Goal: Transaction & Acquisition: Book appointment/travel/reservation

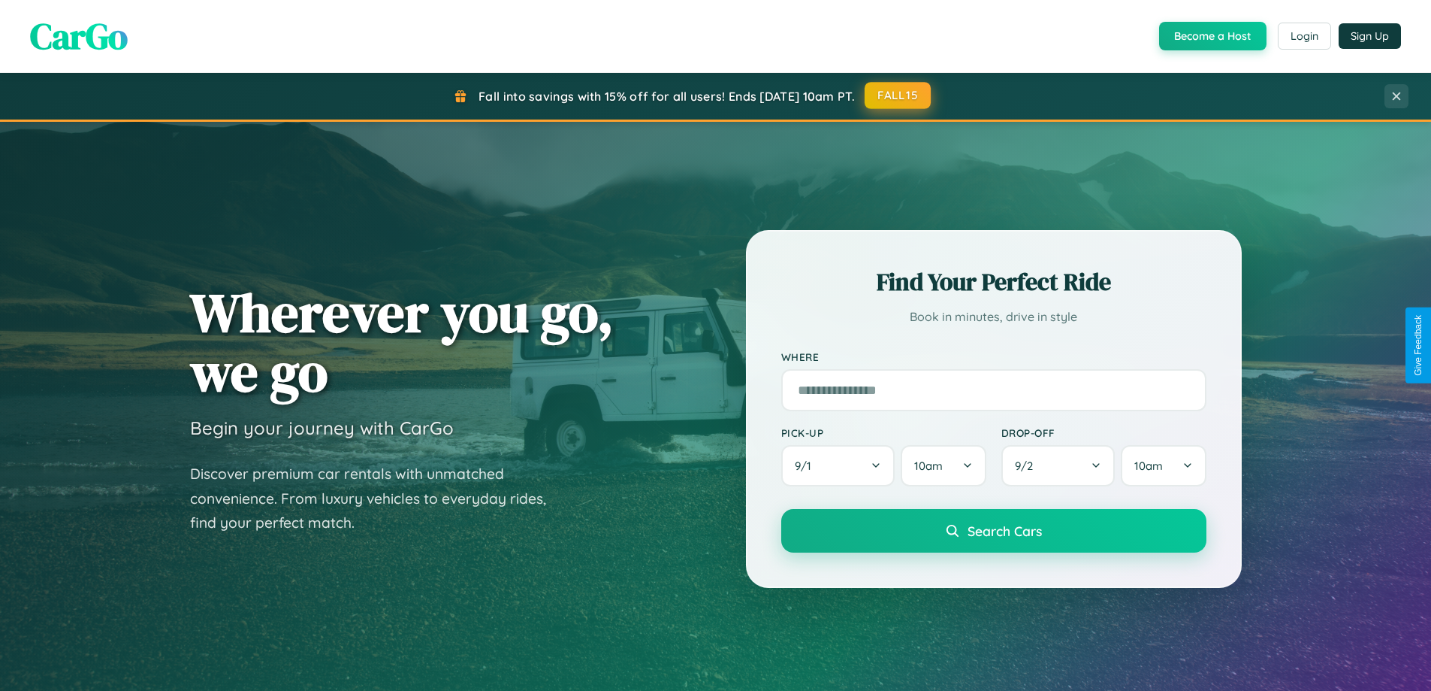
click at [899, 95] on button "FALL15" at bounding box center [898, 95] width 66 height 27
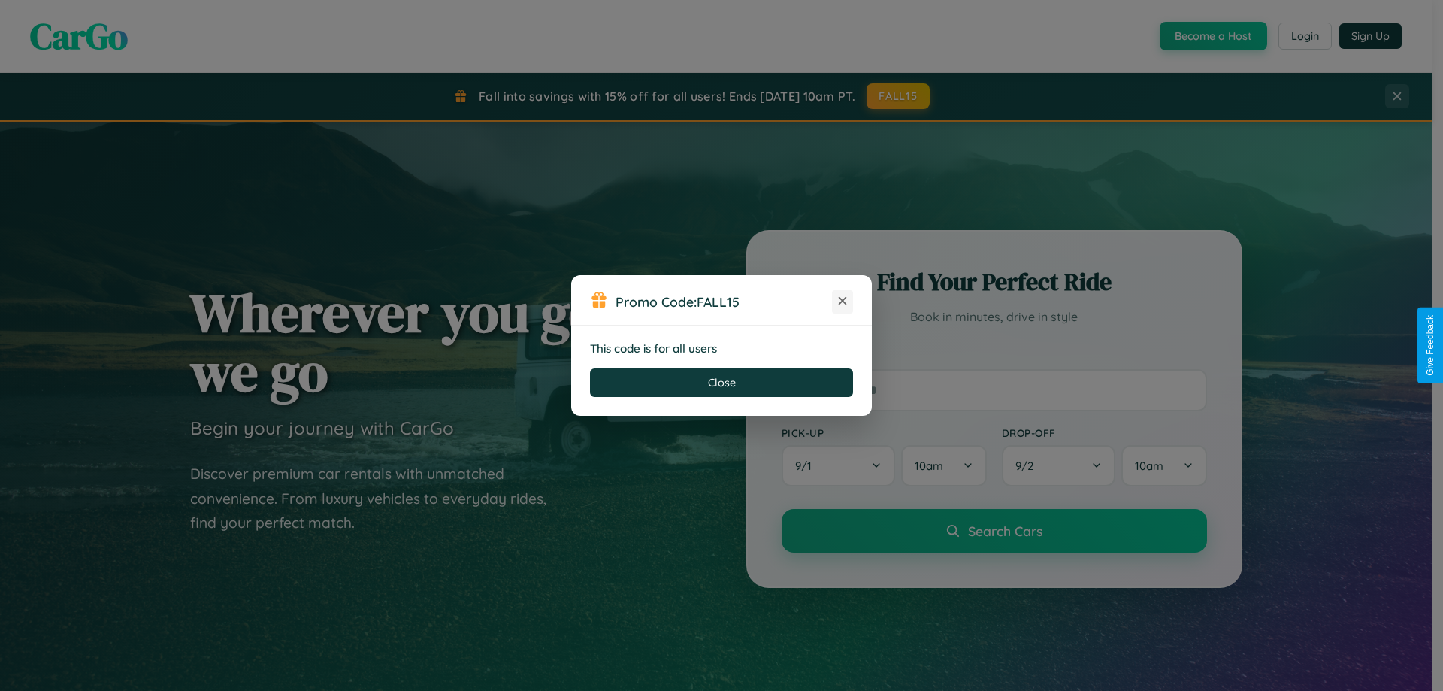
click at [842, 301] on icon at bounding box center [842, 300] width 15 height 15
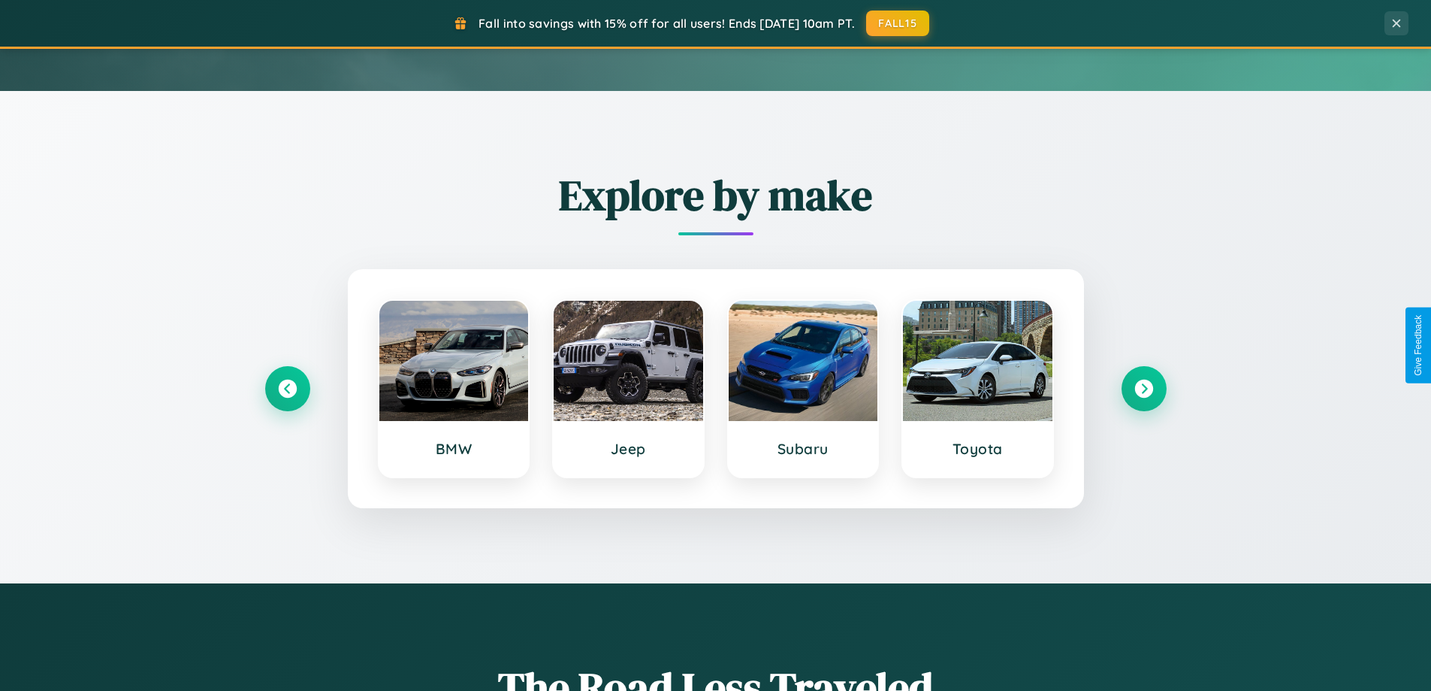
scroll to position [648, 0]
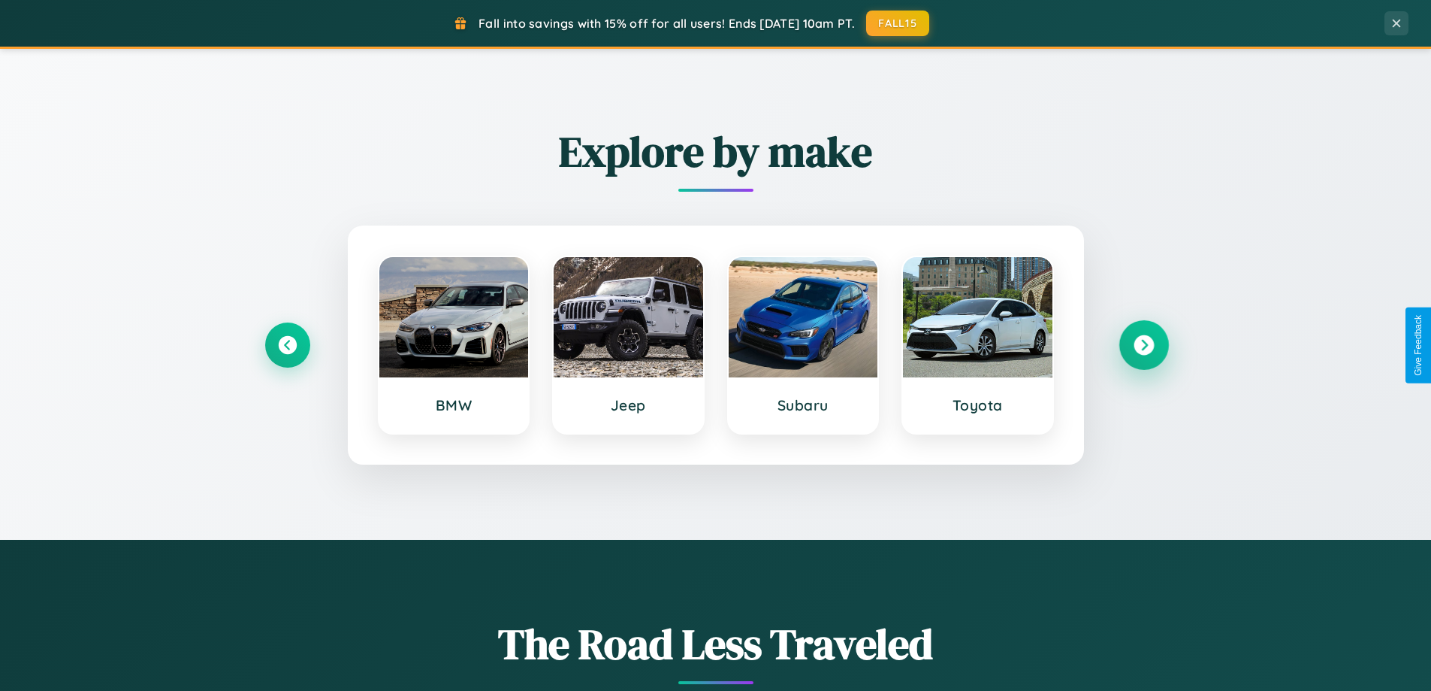
click at [1144, 345] on icon at bounding box center [1144, 345] width 20 height 20
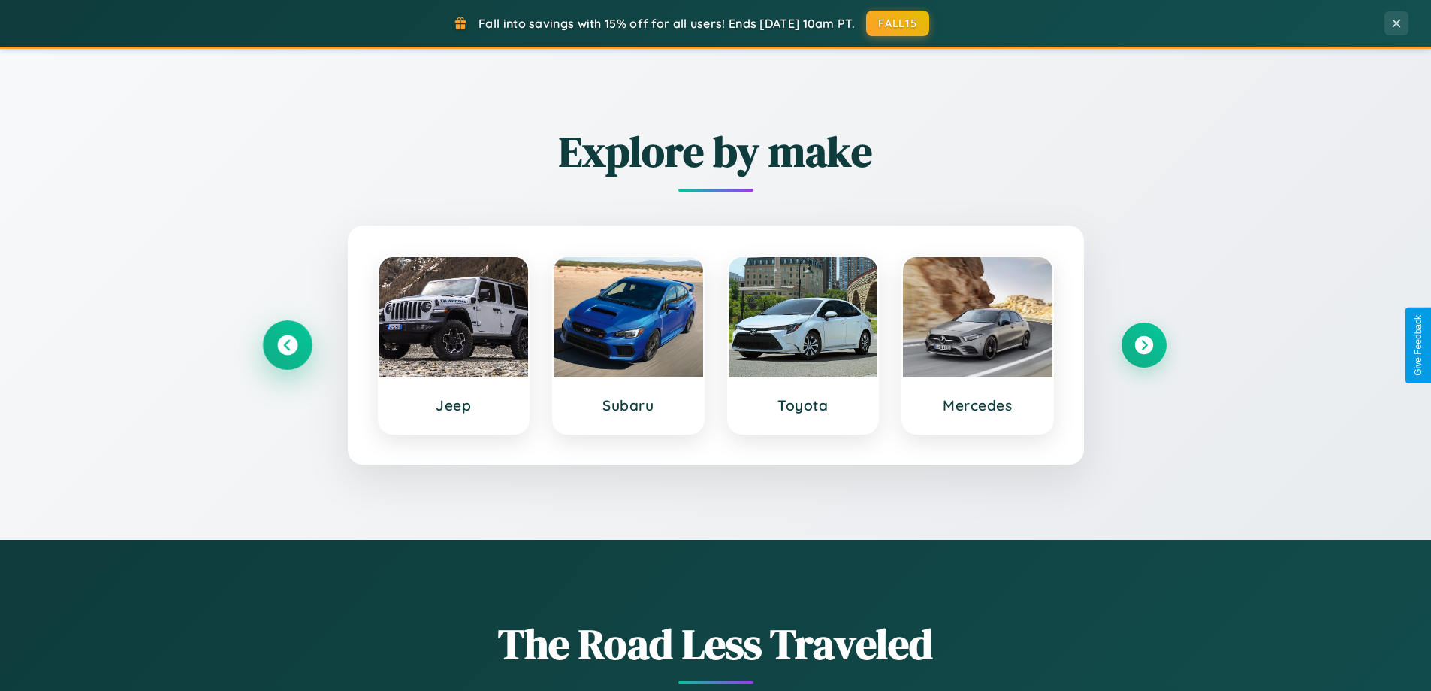
click at [287, 345] on icon at bounding box center [287, 345] width 20 height 20
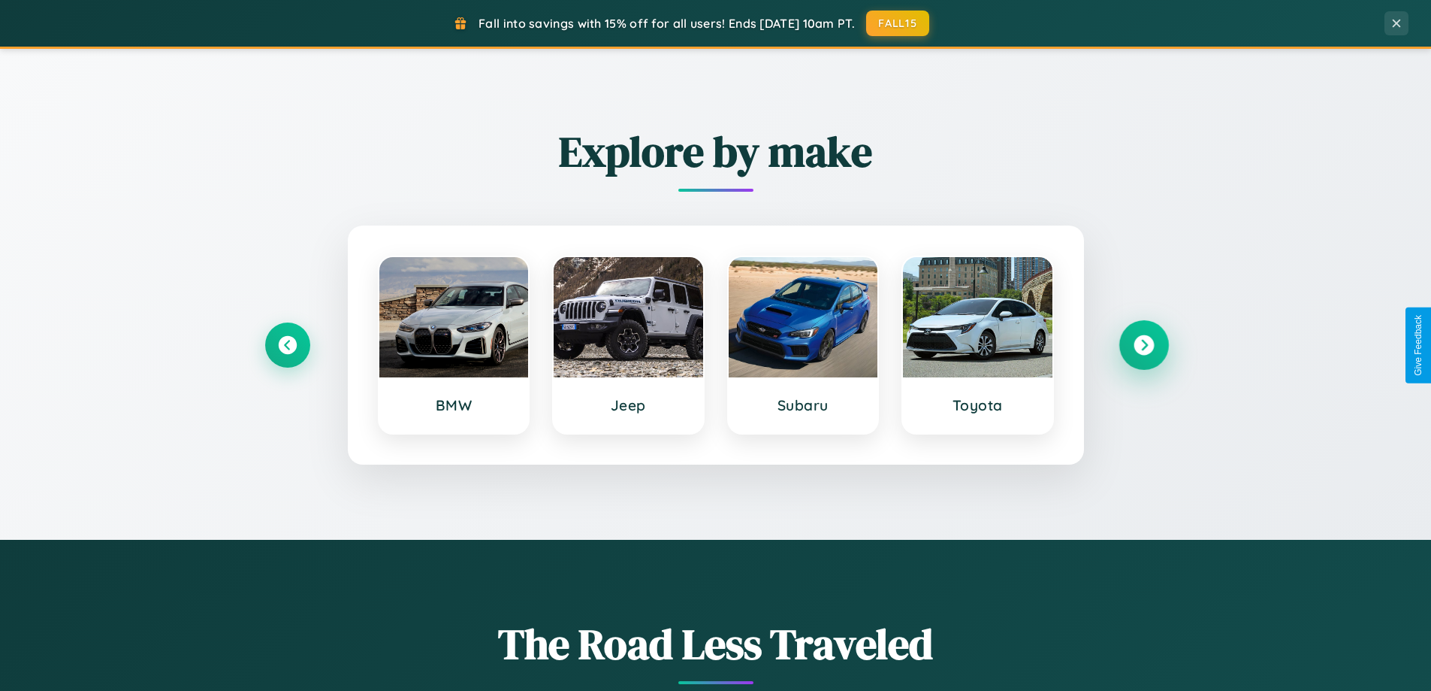
click at [1144, 345] on icon at bounding box center [1144, 345] width 20 height 20
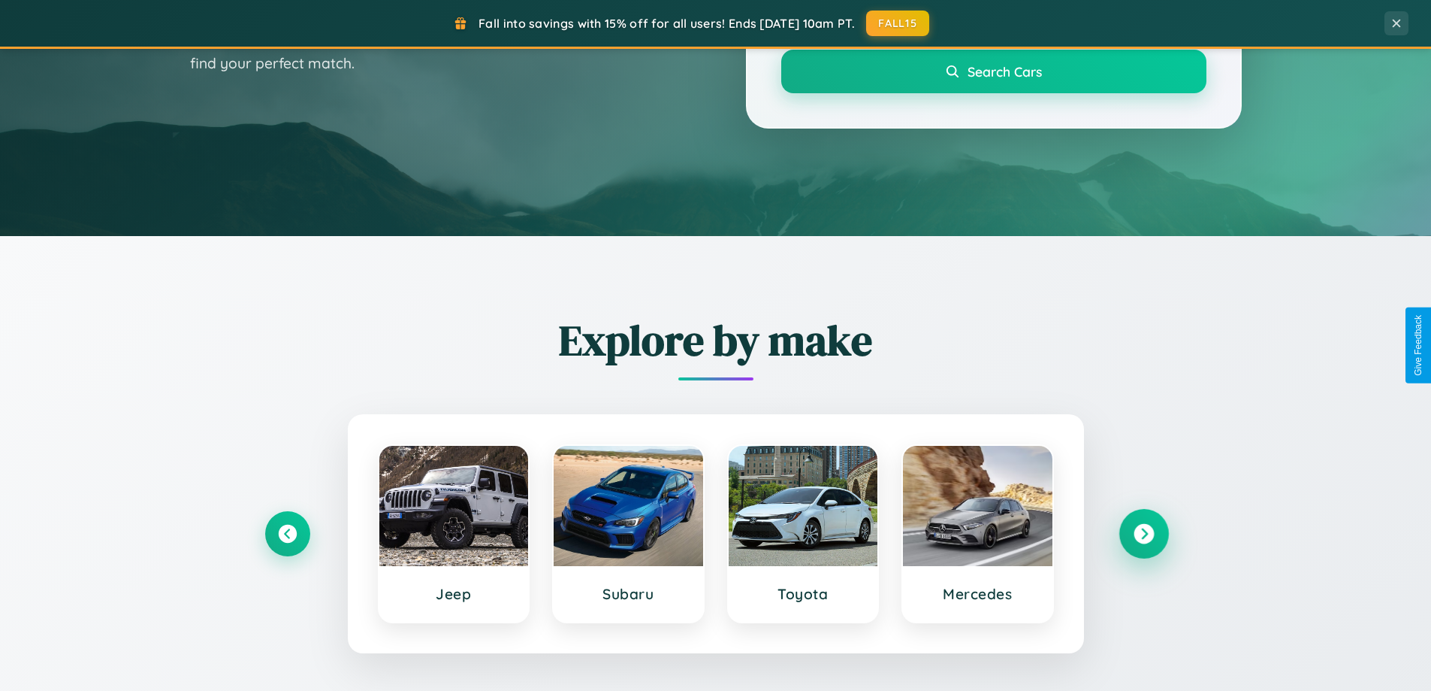
scroll to position [44, 0]
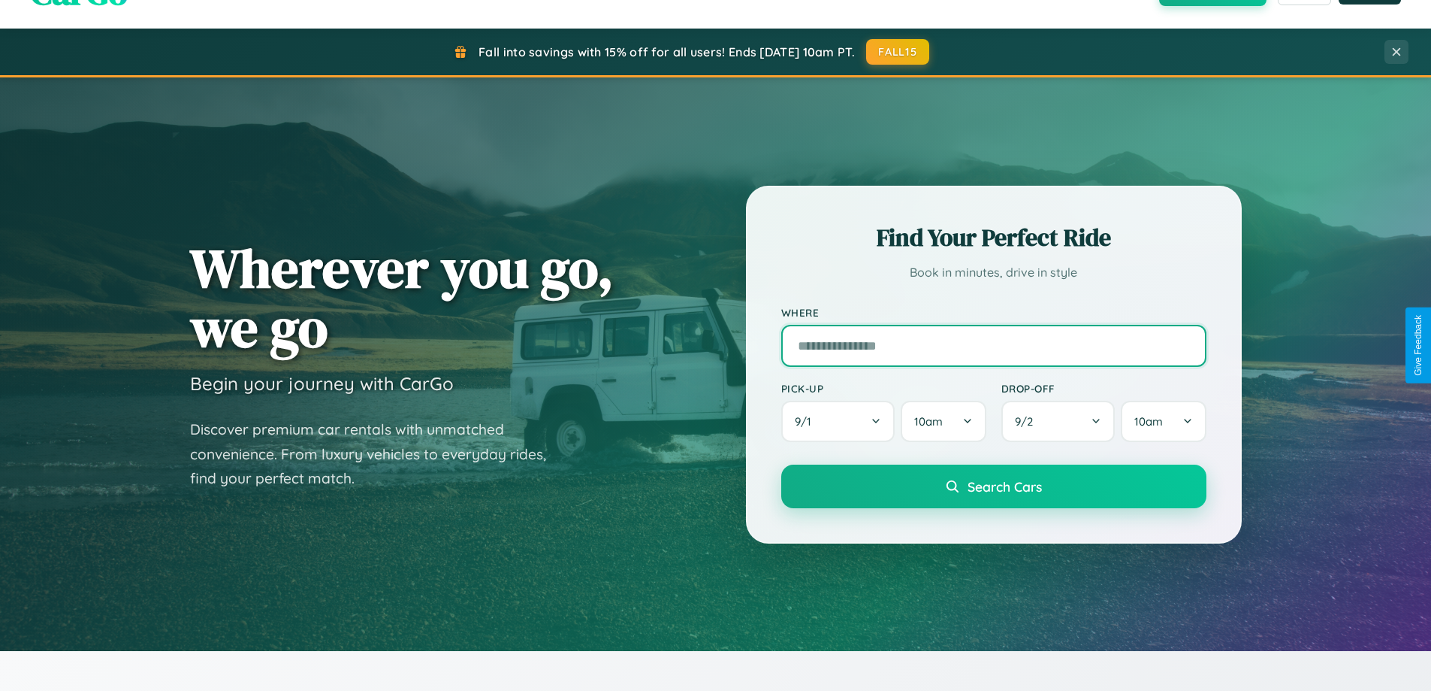
click at [993, 345] on input "text" at bounding box center [993, 346] width 425 height 42
type input "******"
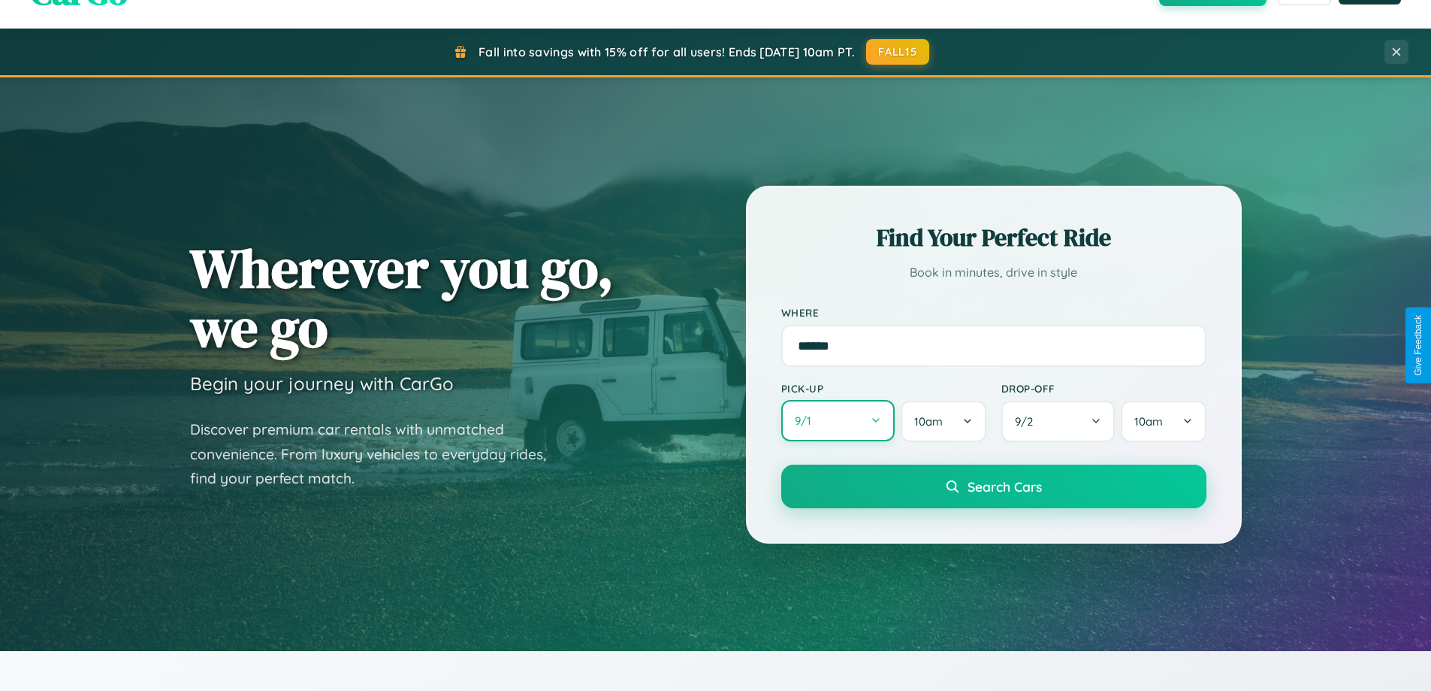
click at [838, 421] on button "9 / 1" at bounding box center [838, 420] width 114 height 41
select select "*"
select select "****"
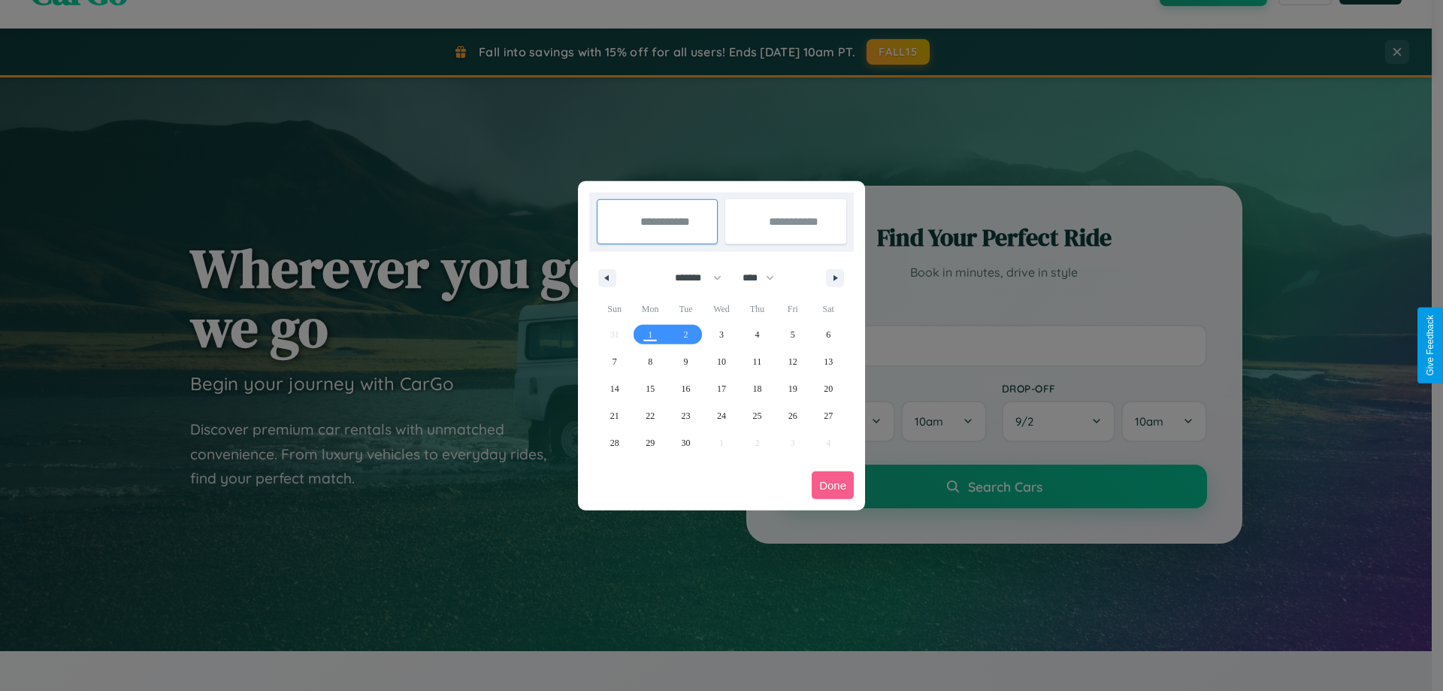
drag, startPoint x: 691, startPoint y: 277, endPoint x: 721, endPoint y: 301, distance: 38.5
click at [691, 277] on select "******* ******** ***** ***** *** **** **** ****** ********* ******* ******** **…" at bounding box center [695, 277] width 64 height 25
select select "*"
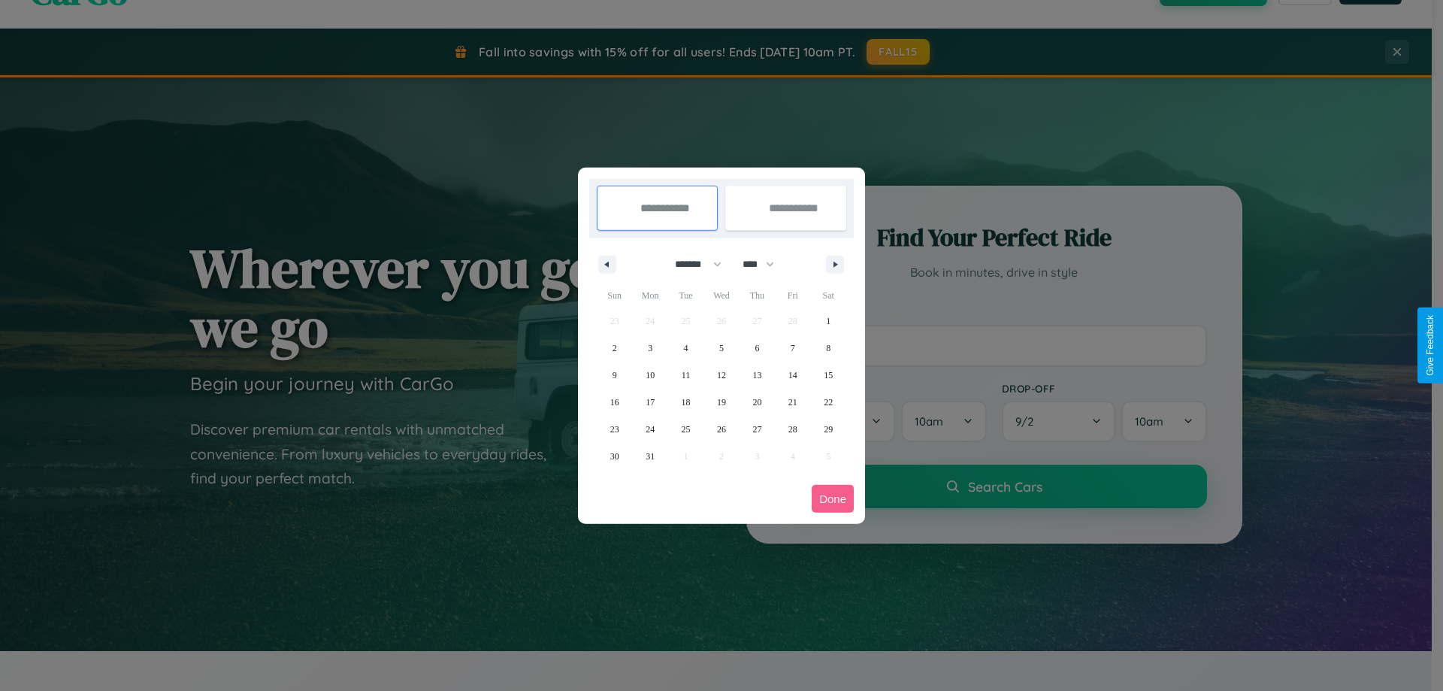
drag, startPoint x: 765, startPoint y: 264, endPoint x: 721, endPoint y: 301, distance: 57.5
click at [765, 264] on select "**** **** **** **** **** **** **** **** **** **** **** **** **** **** **** ****…" at bounding box center [757, 264] width 45 height 25
select select "****"
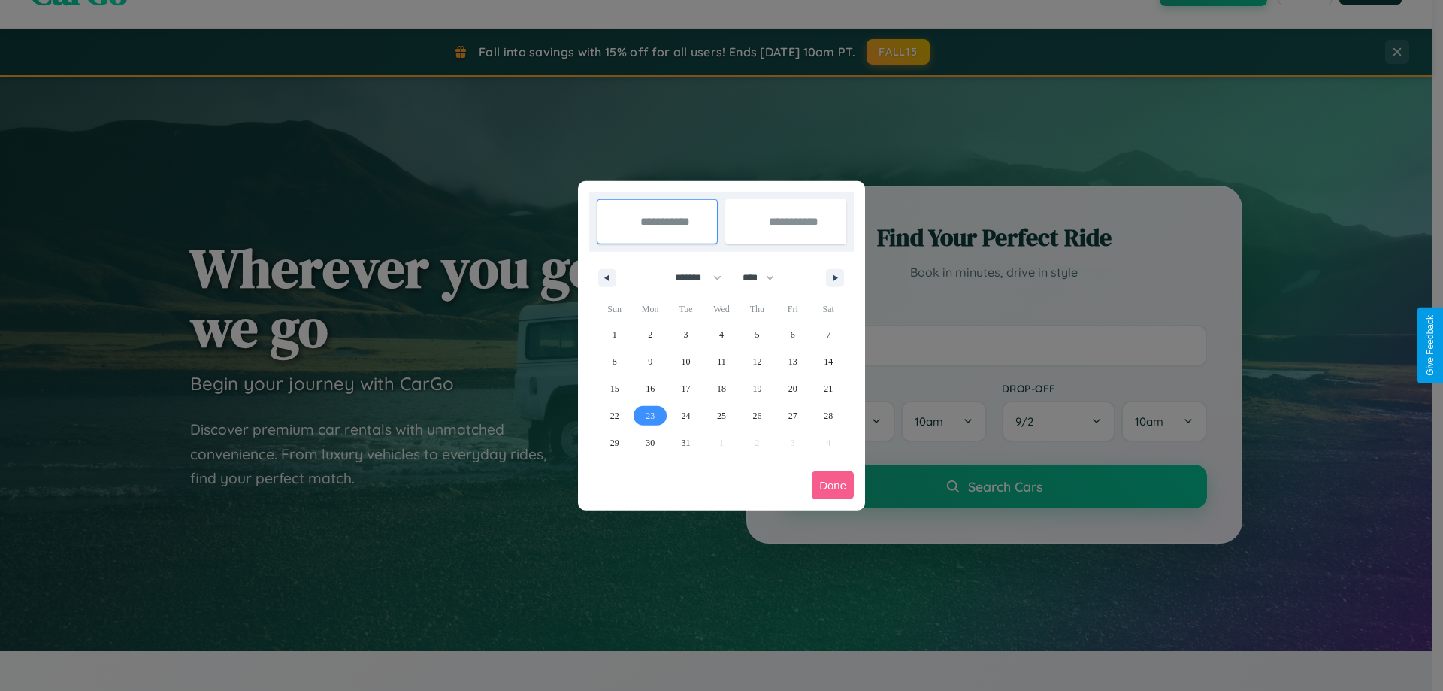
click at [650, 415] on span "23" at bounding box center [649, 415] width 9 height 27
type input "**********"
click at [614, 442] on span "29" at bounding box center [614, 442] width 9 height 27
type input "**********"
click at [833, 485] on button "Done" at bounding box center [832, 485] width 42 height 28
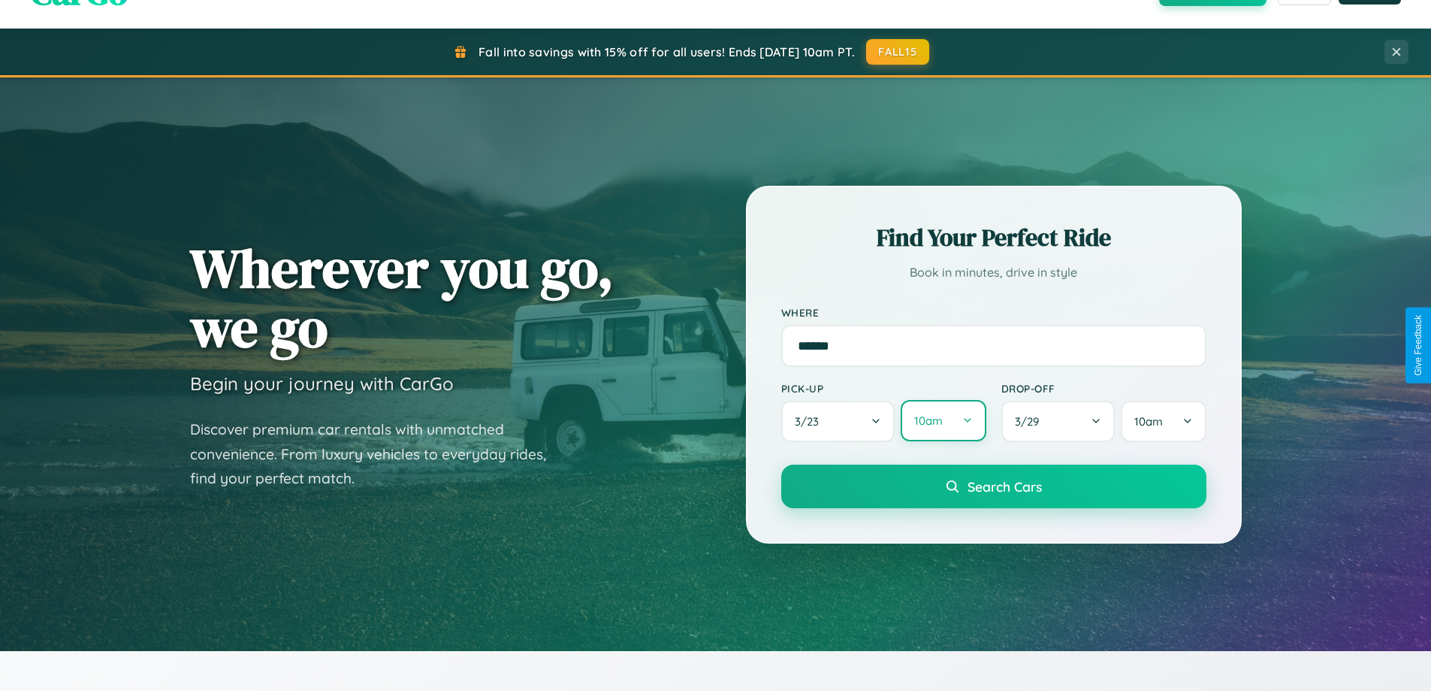
click at [943, 421] on button "10am" at bounding box center [943, 420] width 85 height 41
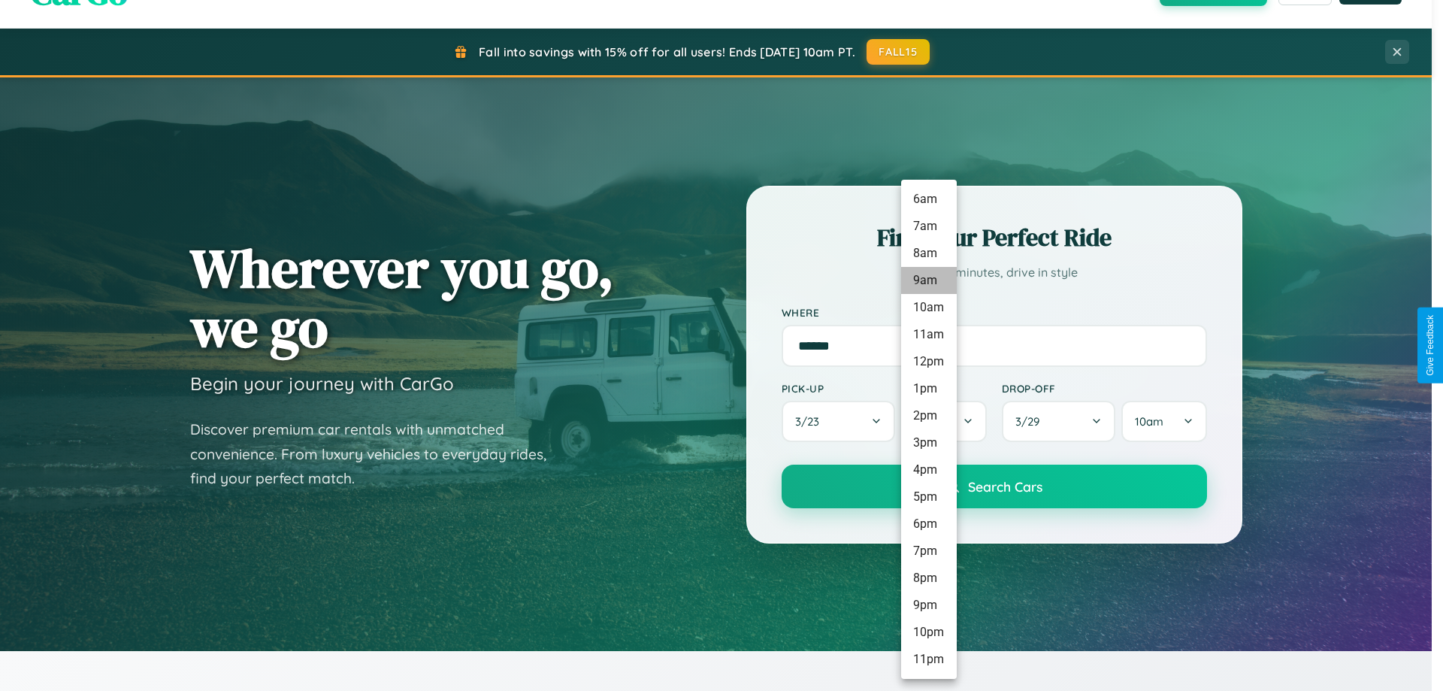
click at [928, 280] on li "9am" at bounding box center [929, 280] width 56 height 27
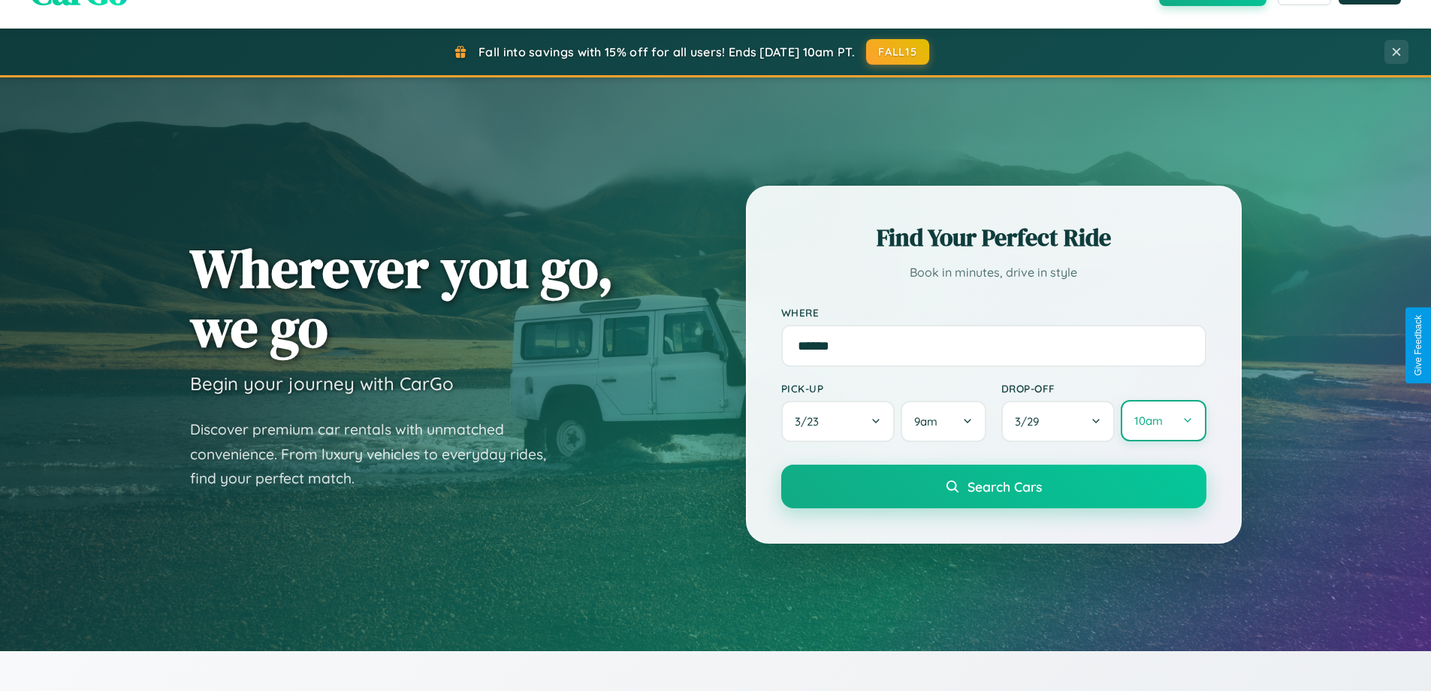
click at [1163, 421] on button "10am" at bounding box center [1163, 420] width 85 height 41
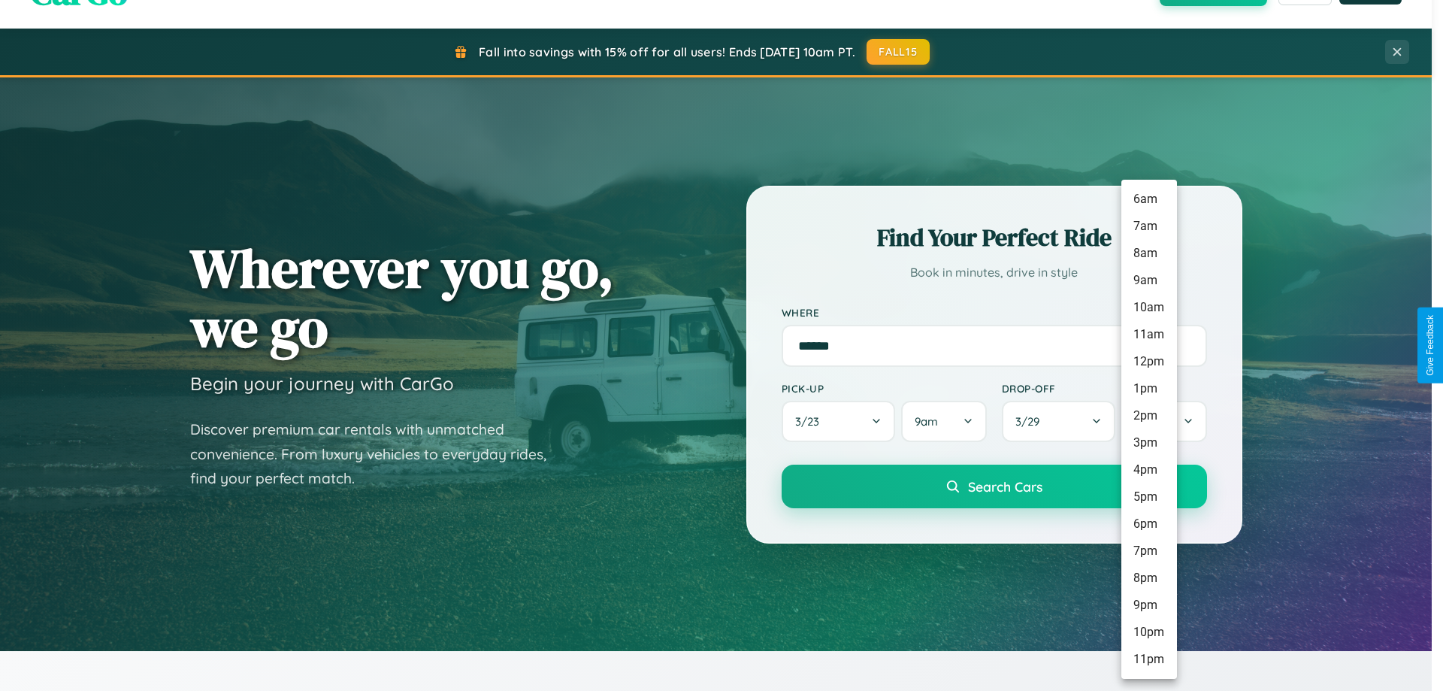
click at [1148, 361] on li "12pm" at bounding box center [1149, 361] width 56 height 27
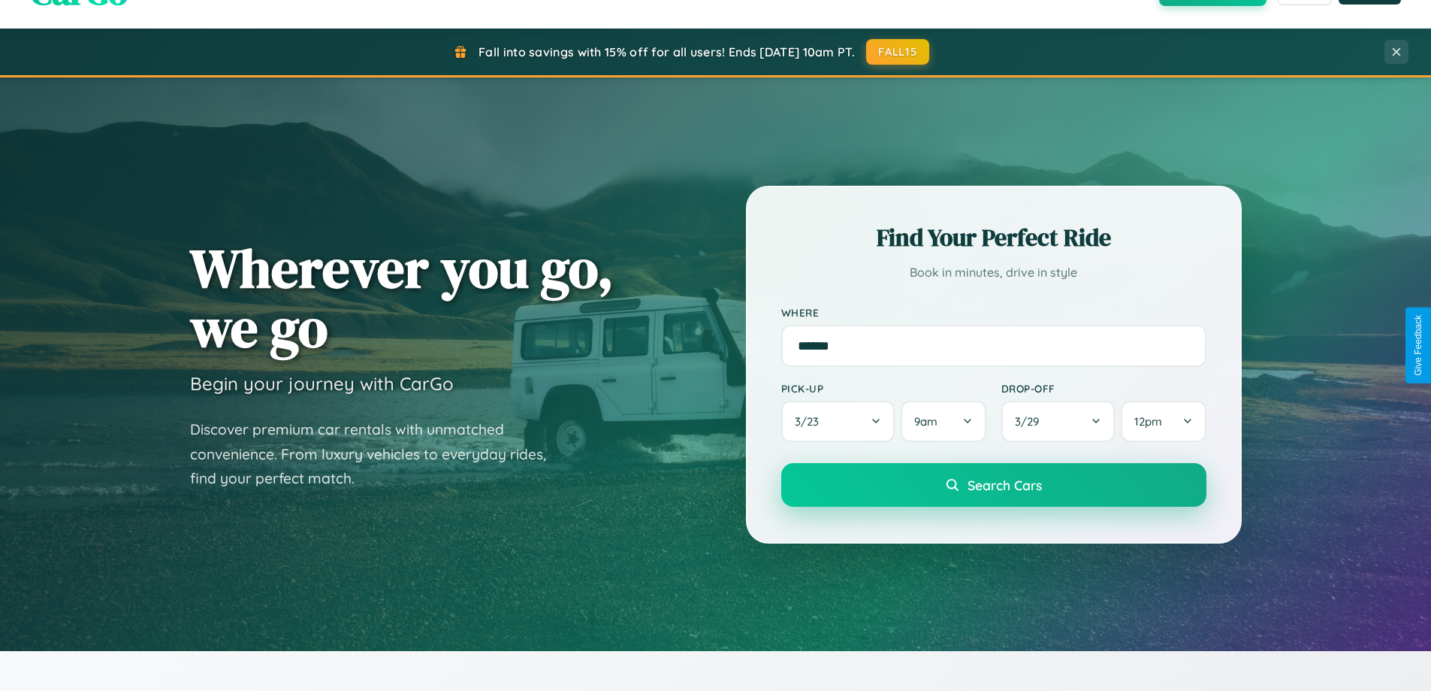
click at [993, 486] on span "Search Cars" at bounding box center [1005, 484] width 74 height 17
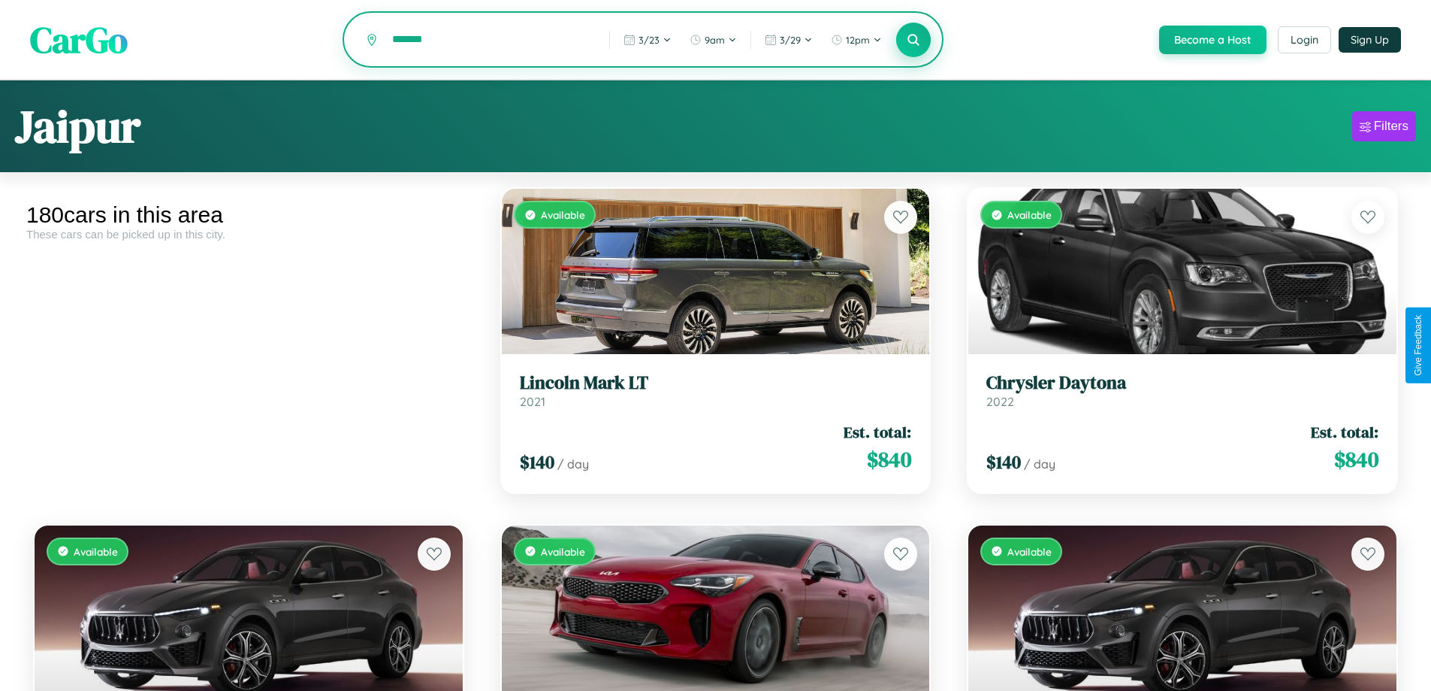
type input "*******"
click at [913, 41] on icon at bounding box center [914, 39] width 14 height 14
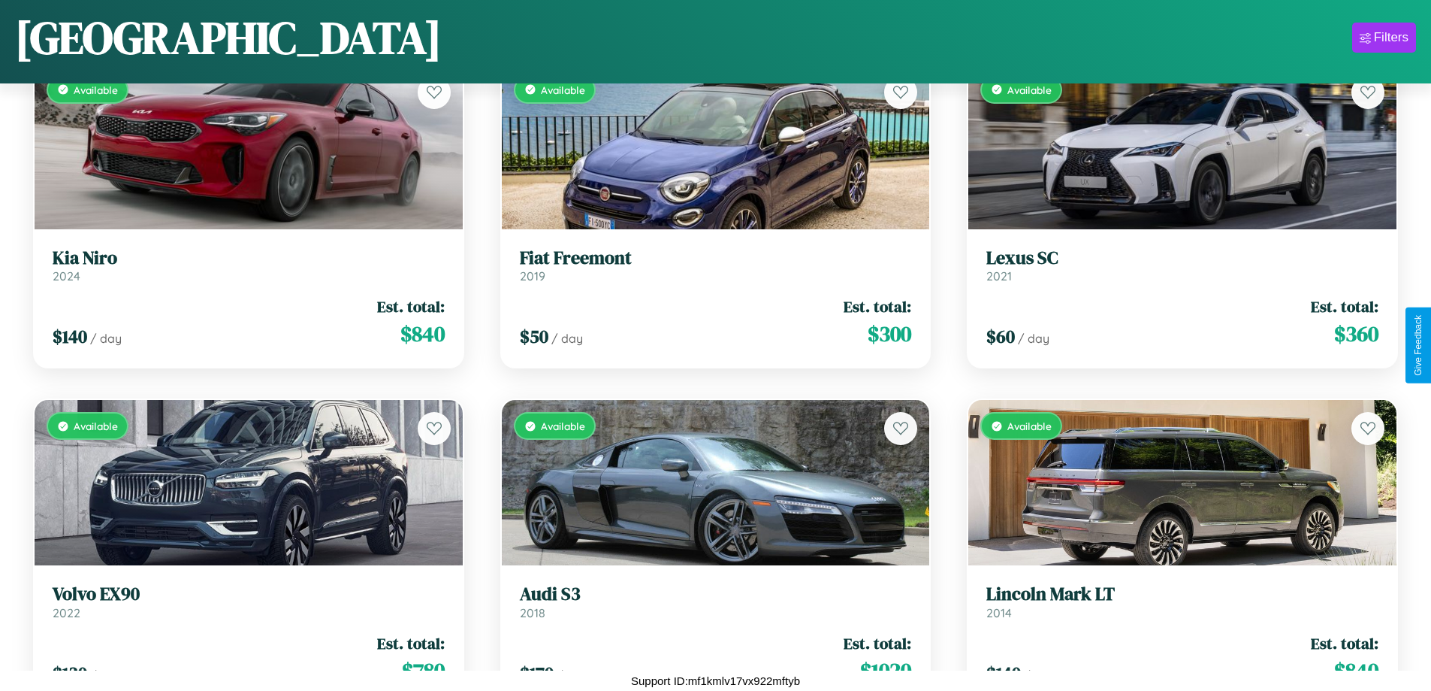
scroll to position [8959, 0]
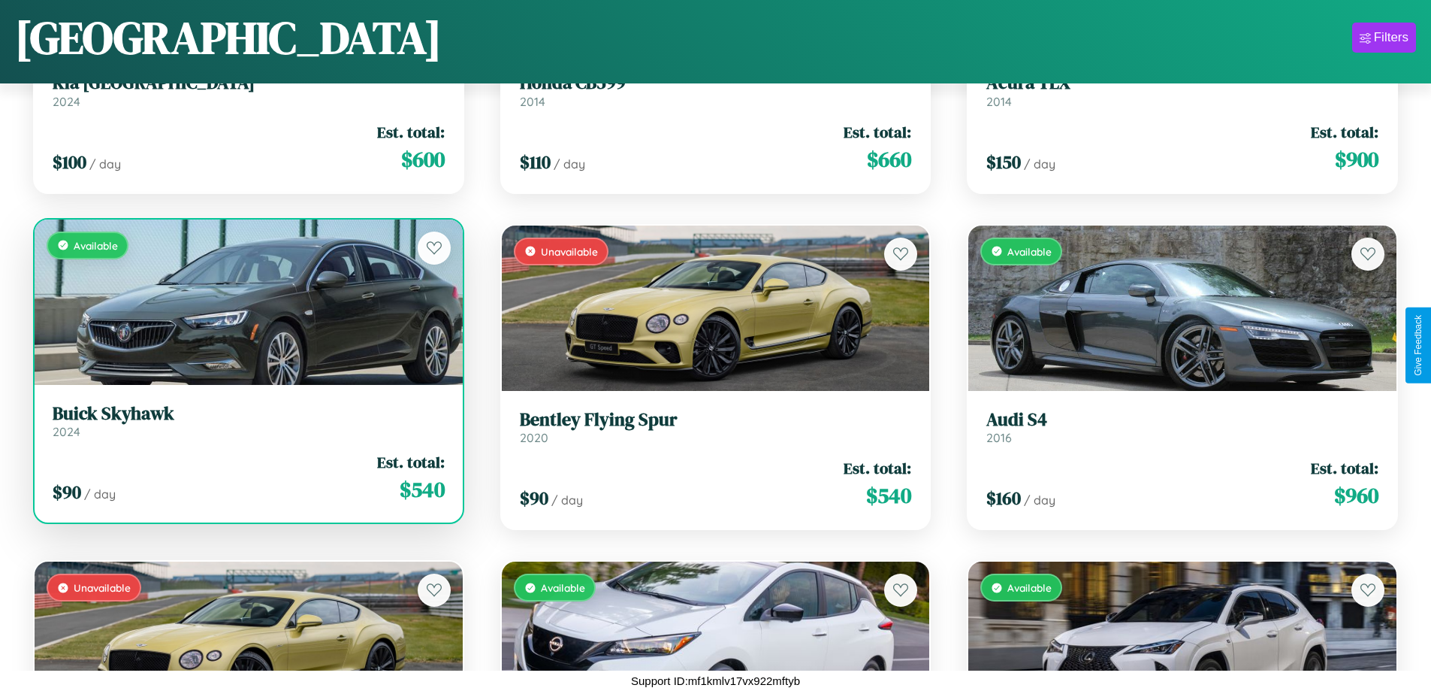
click at [246, 426] on link "Buick Skyhawk 2024" at bounding box center [249, 421] width 392 height 37
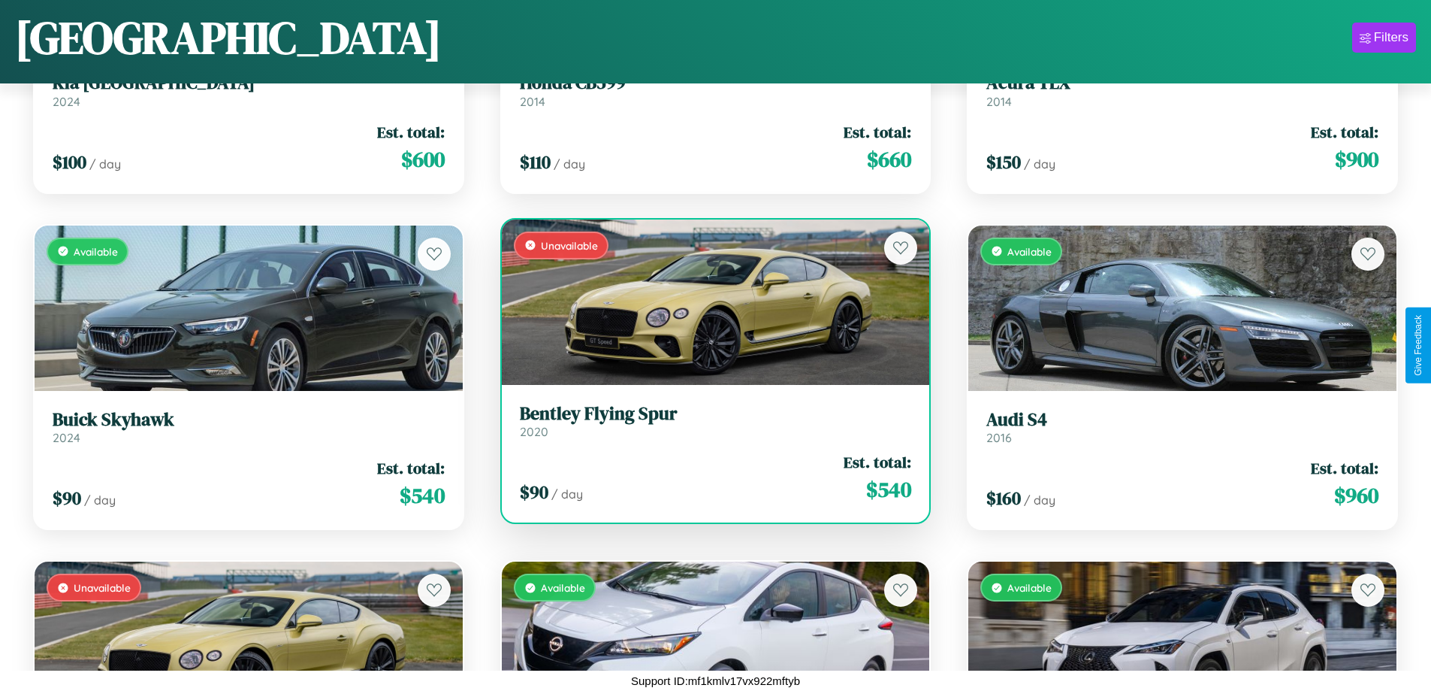
scroll to position [6604, 0]
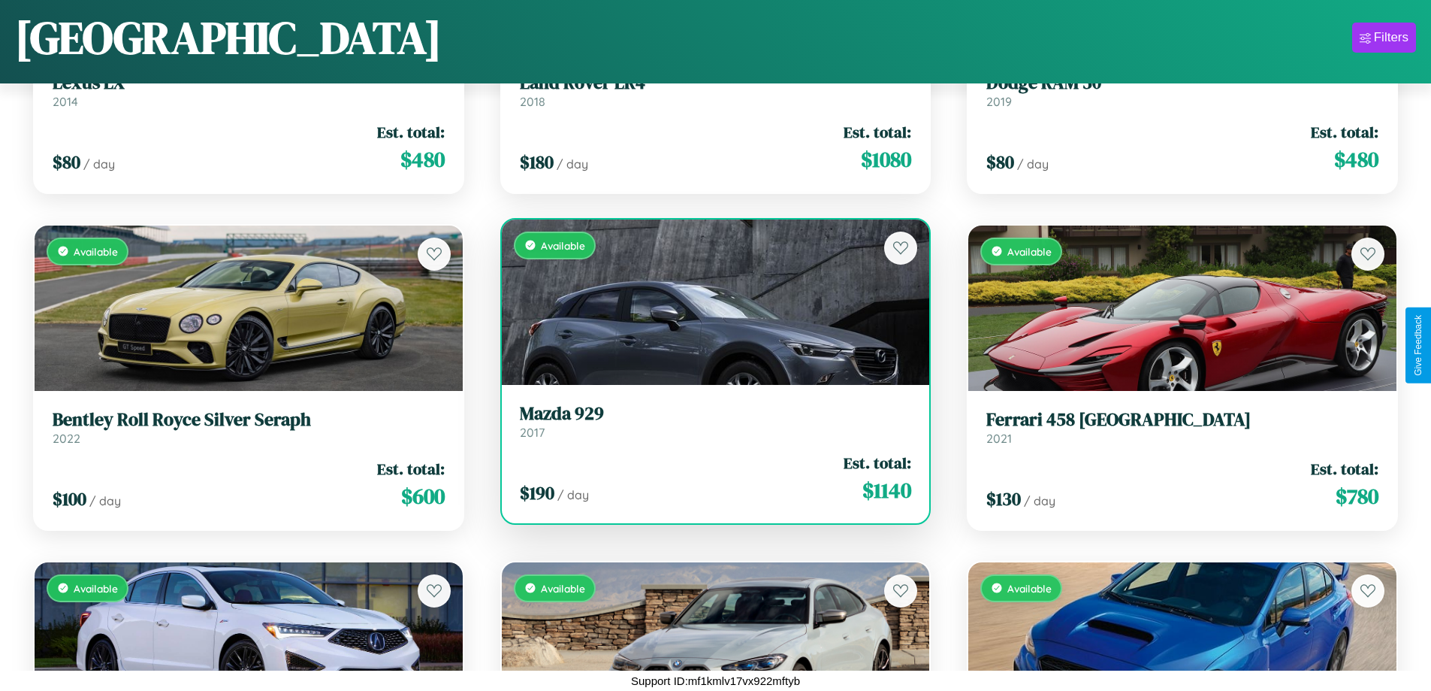
click at [709, 421] on h3 "Mazda 929" at bounding box center [716, 414] width 392 height 22
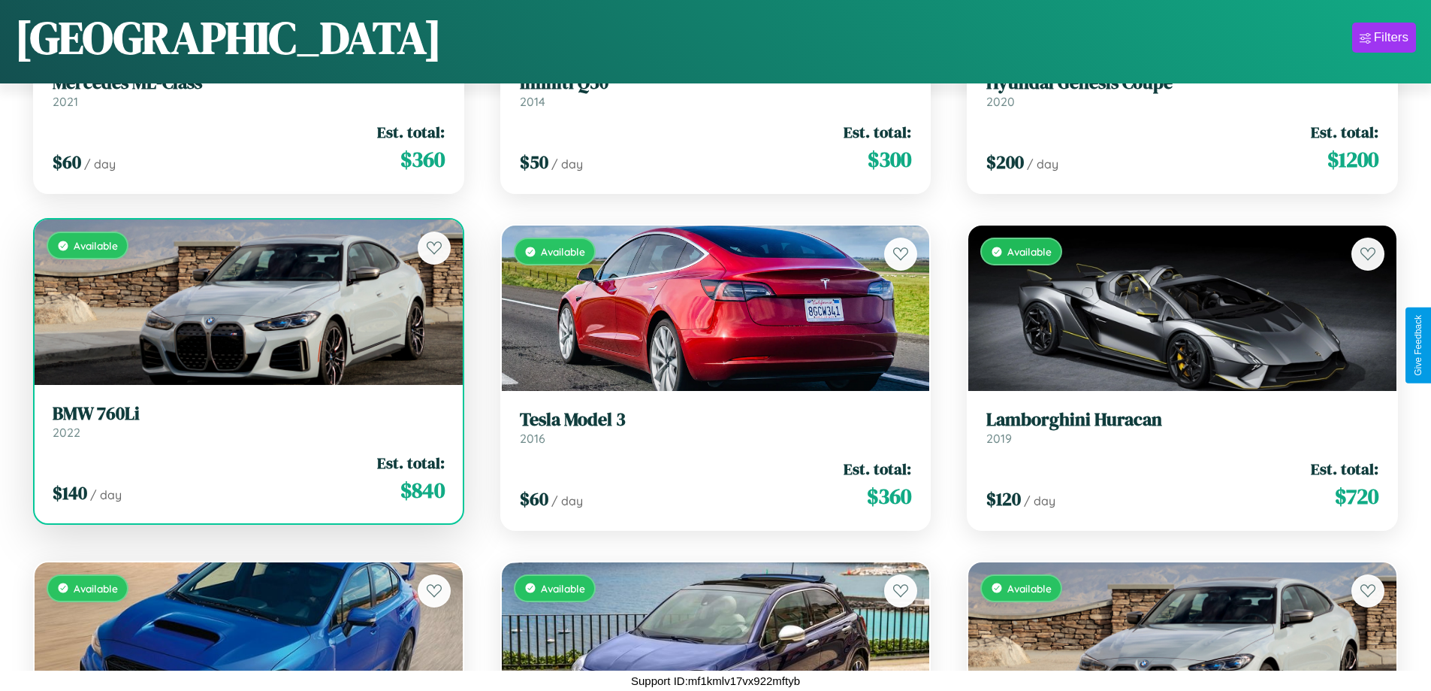
click at [246, 427] on link "BMW 760Li 2022" at bounding box center [249, 421] width 392 height 37
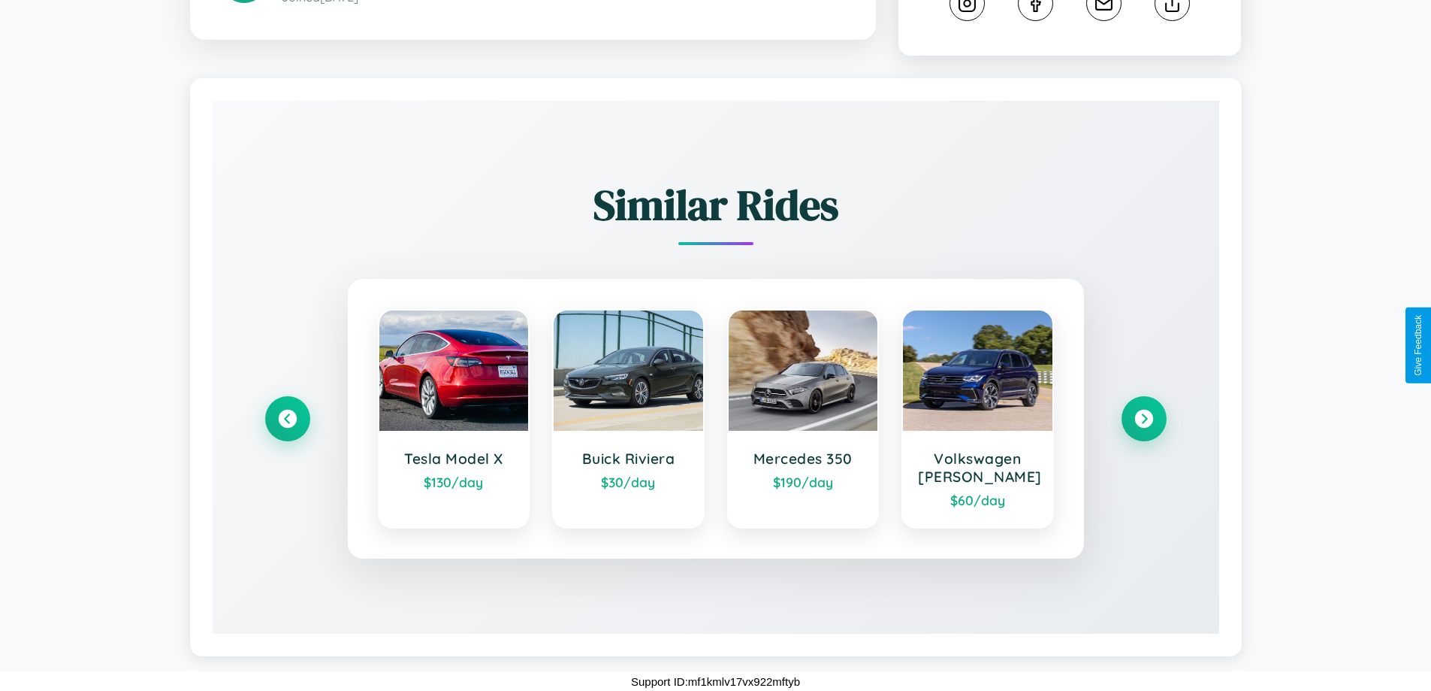
scroll to position [836, 0]
click at [1144, 418] on icon at bounding box center [1144, 418] width 20 height 20
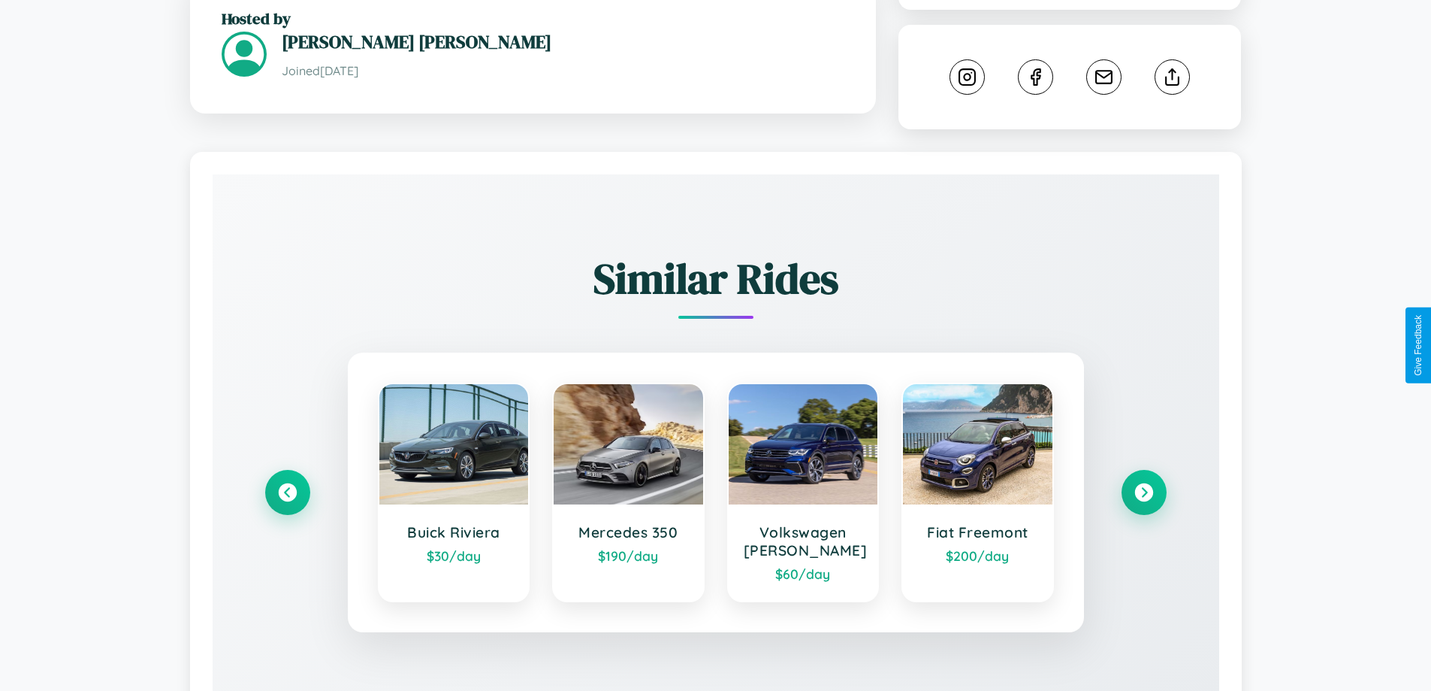
scroll to position [494, 0]
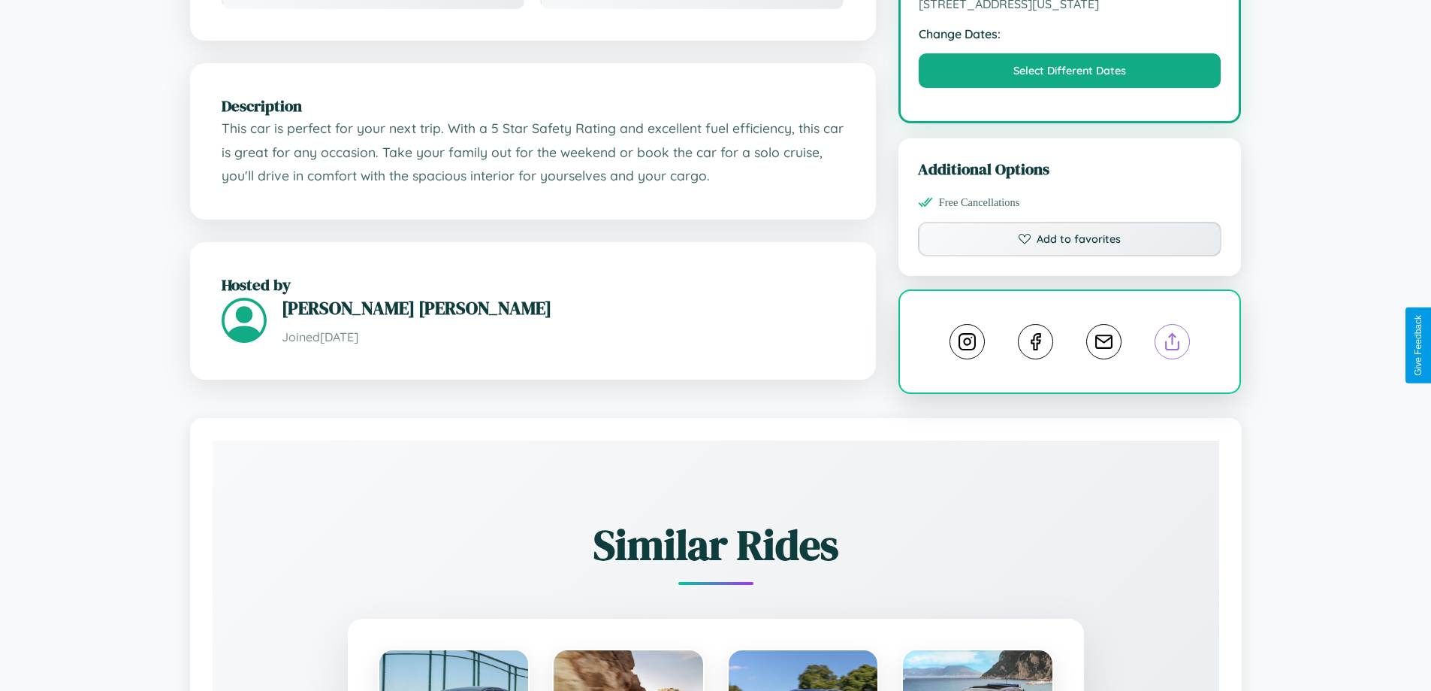
click at [1173, 344] on line at bounding box center [1173, 339] width 0 height 11
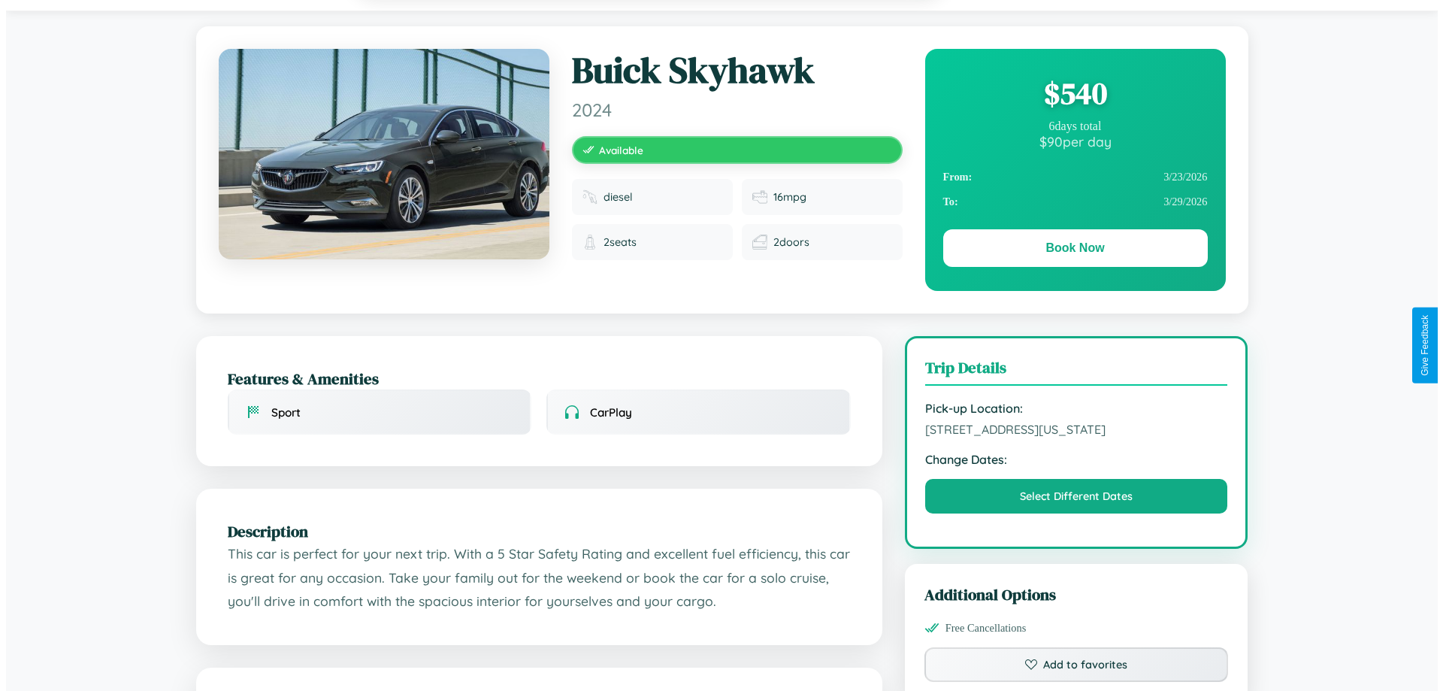
scroll to position [0, 0]
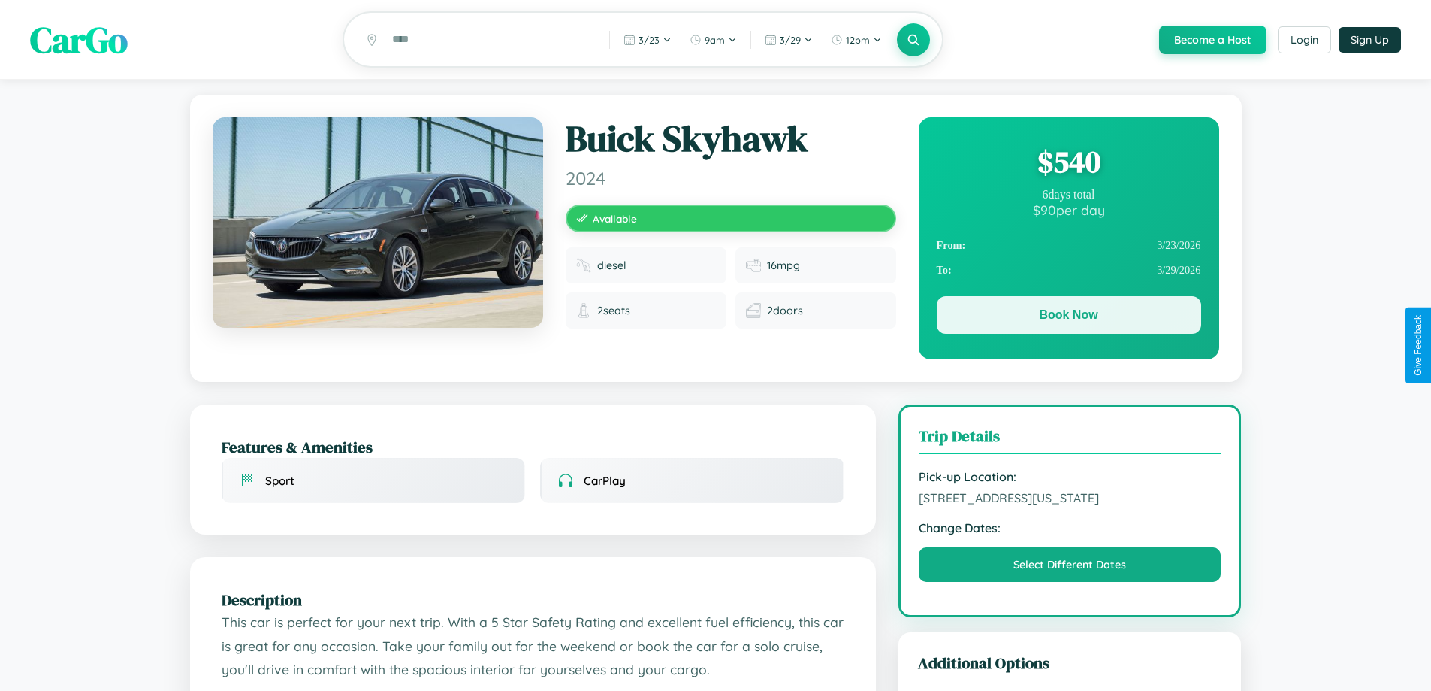
click at [1068, 319] on button "Book Now" at bounding box center [1069, 315] width 264 height 38
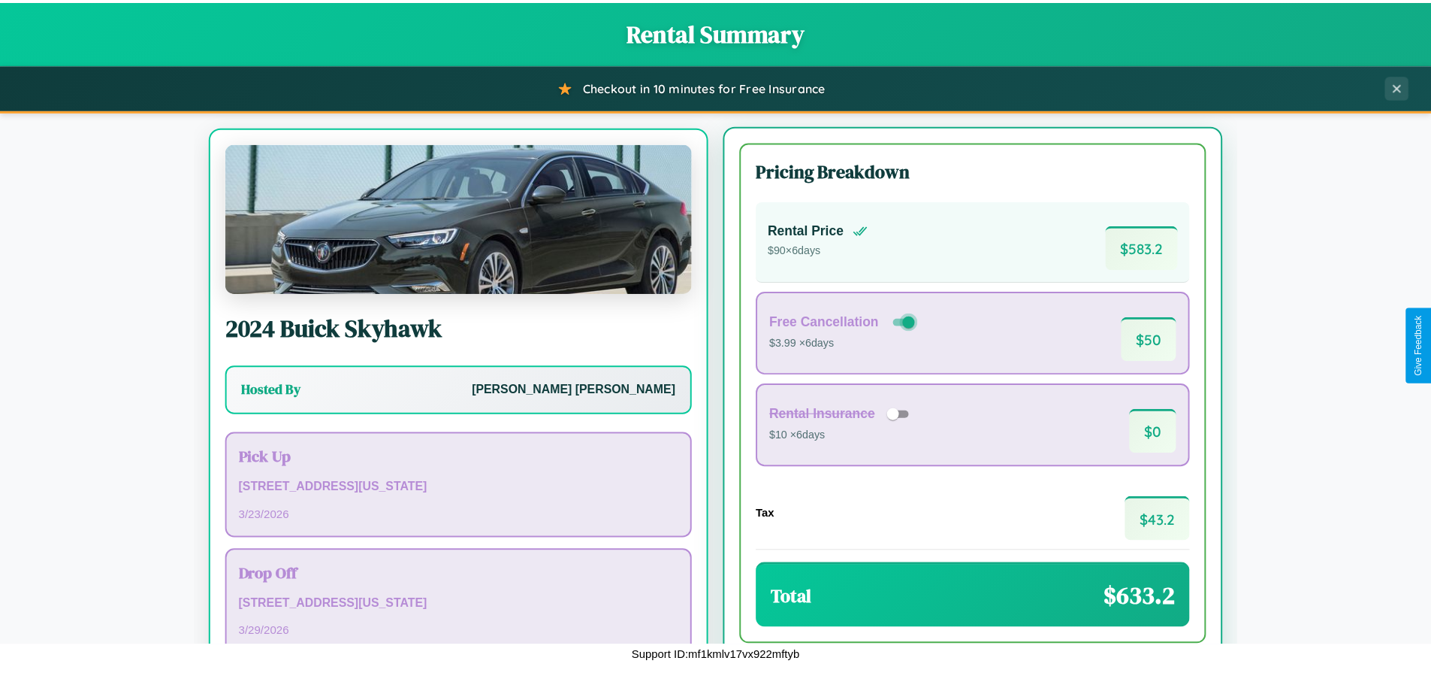
scroll to position [70, 0]
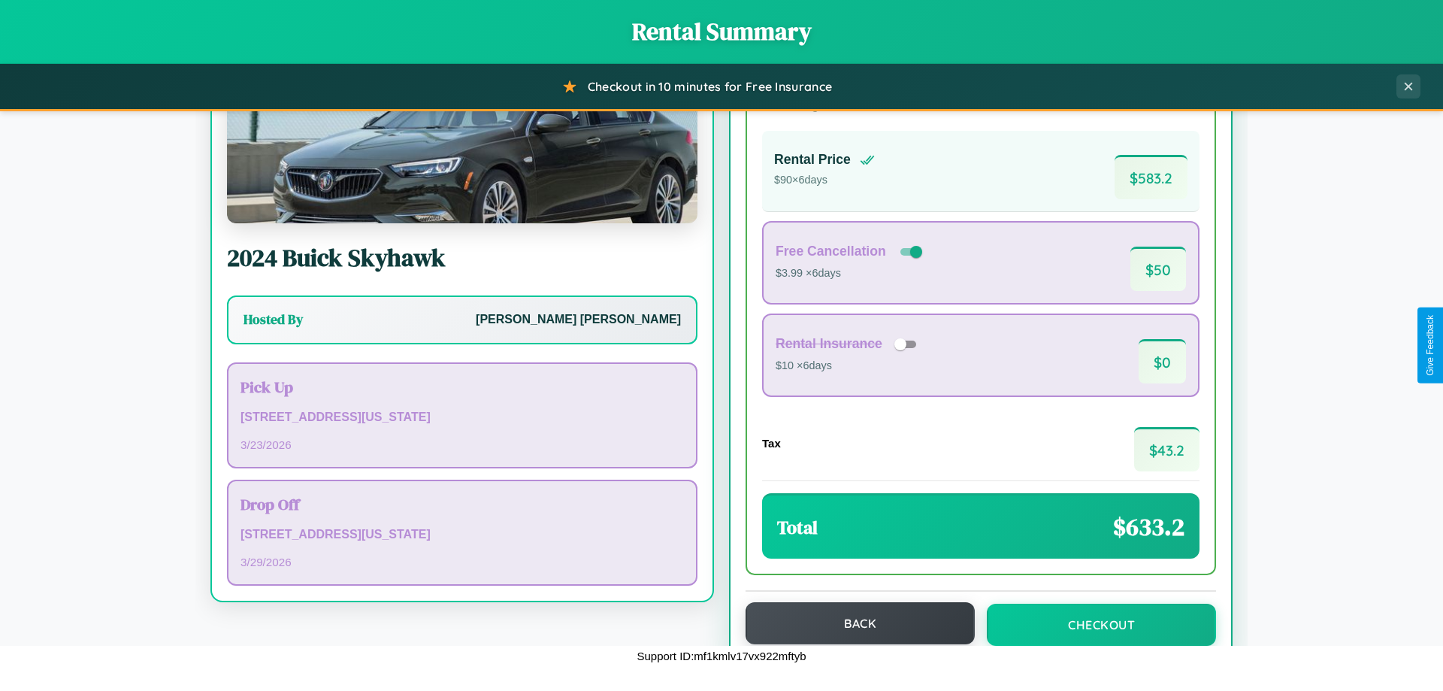
click at [853, 623] on button "Back" at bounding box center [859, 623] width 229 height 42
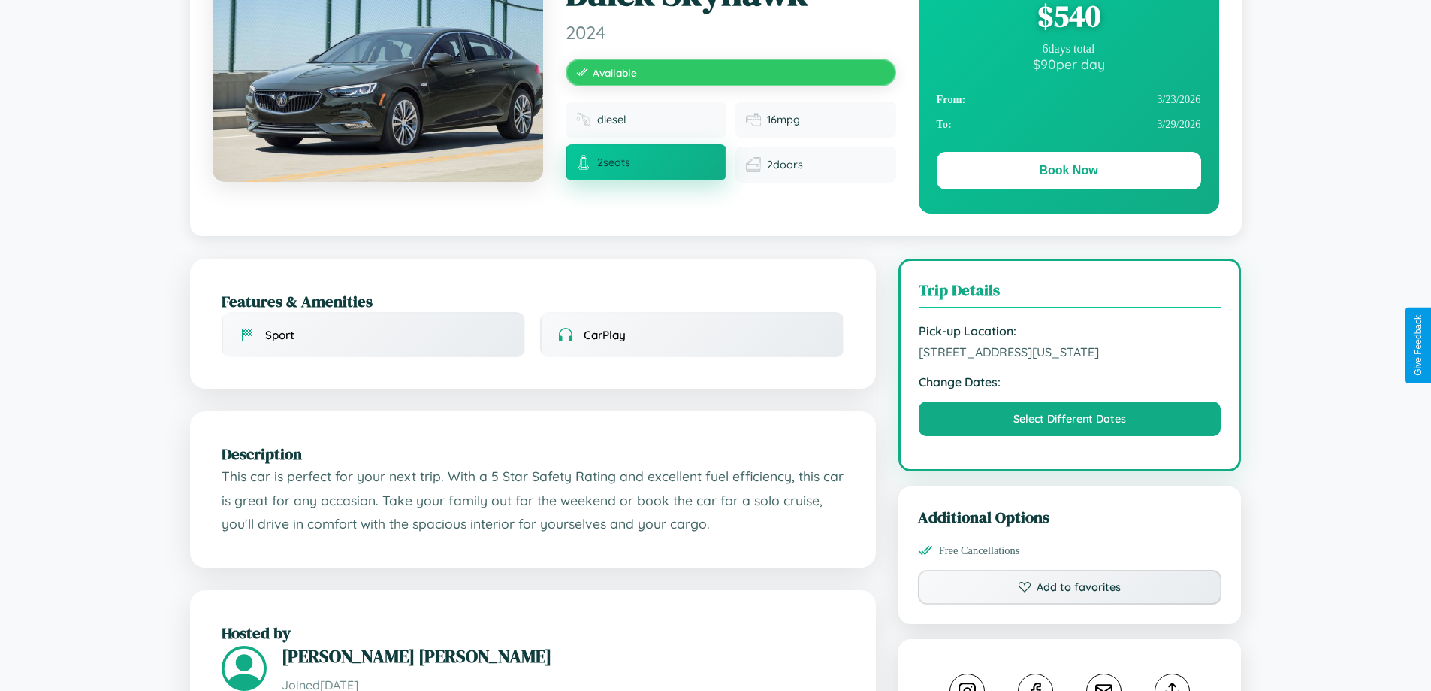
scroll to position [155, 0]
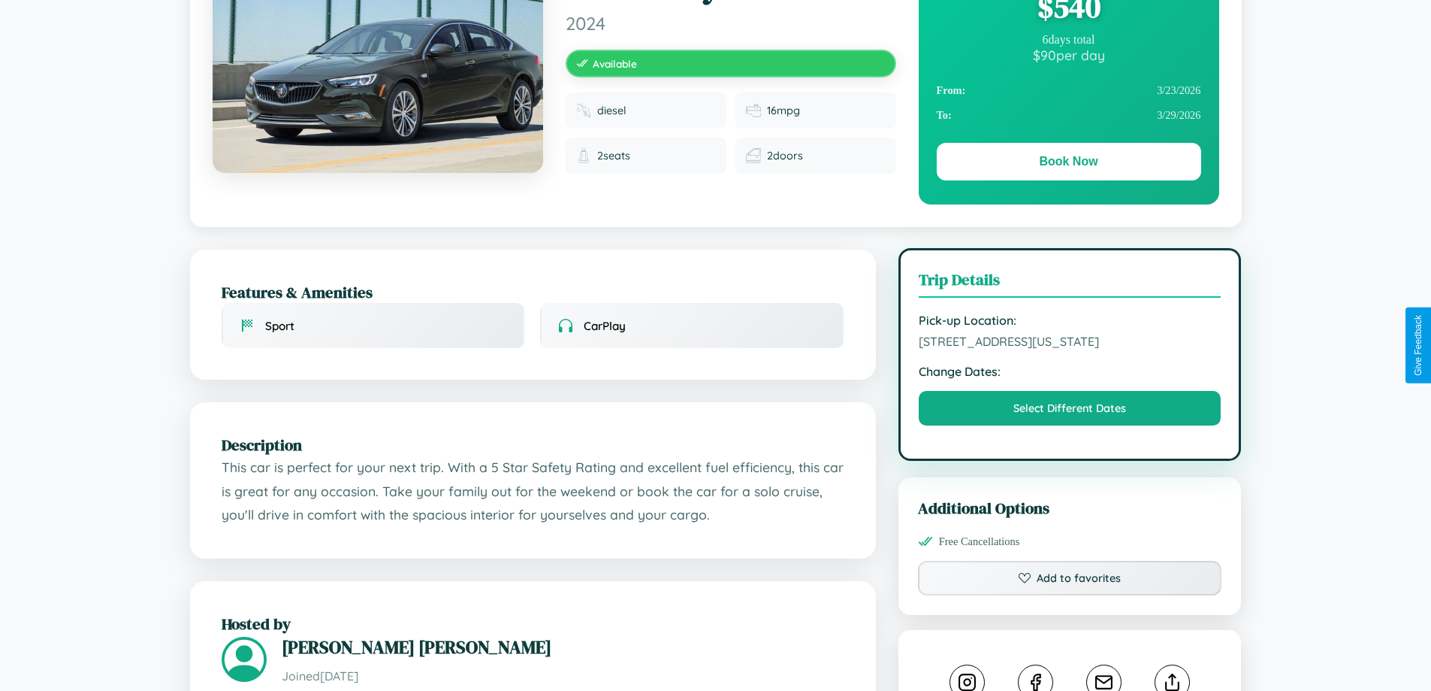
click at [1070, 343] on span "2856 Broadway Houston Texas 52644 United States" at bounding box center [1070, 341] width 303 height 15
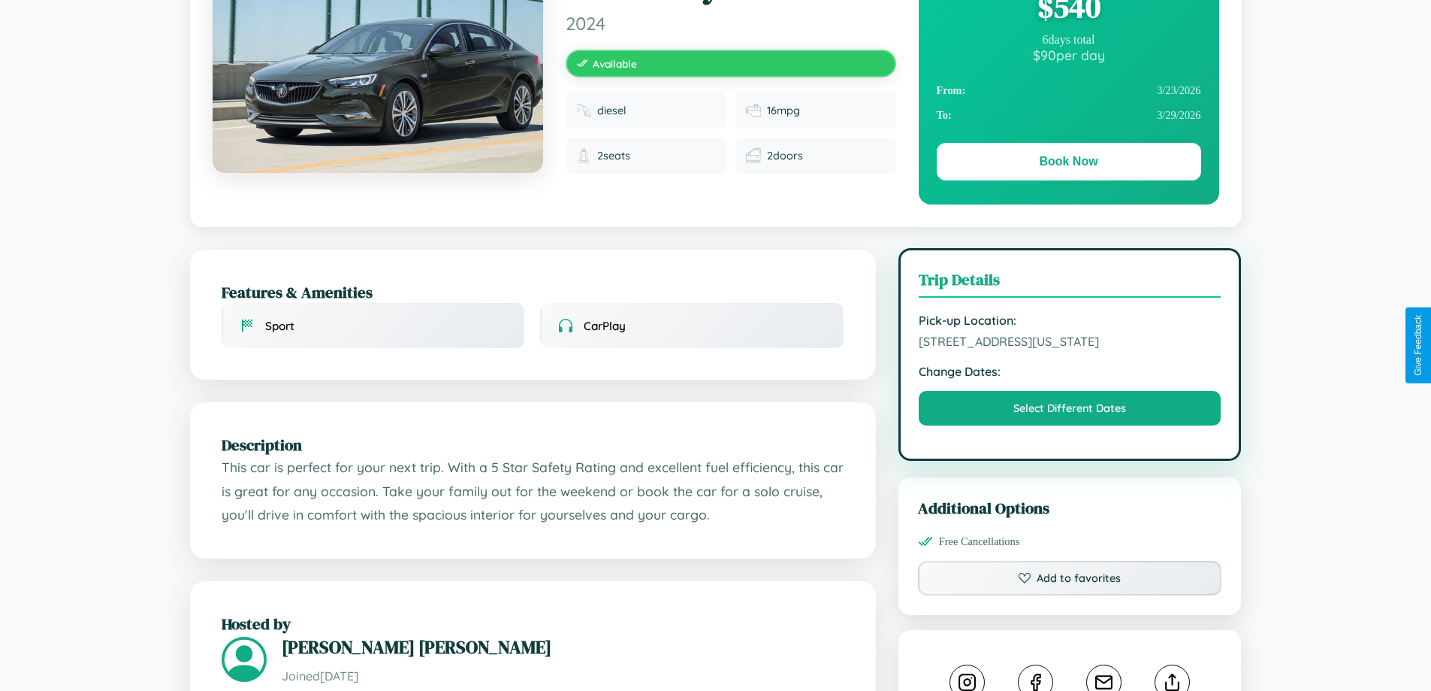
click at [1070, 343] on span "2856 Broadway Houston Texas 52644 United States" at bounding box center [1070, 341] width 303 height 15
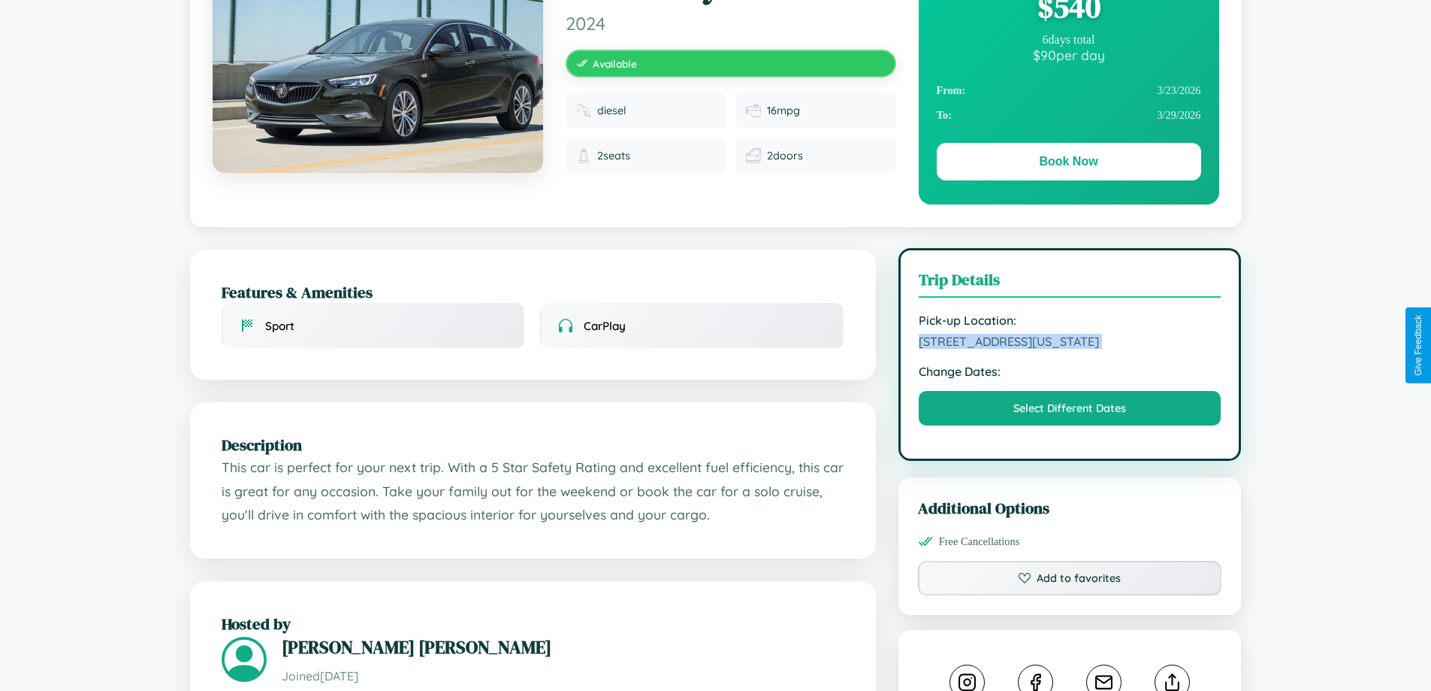
click at [1070, 343] on span "2856 Broadway Houston Texas 52644 United States" at bounding box center [1070, 341] width 303 height 15
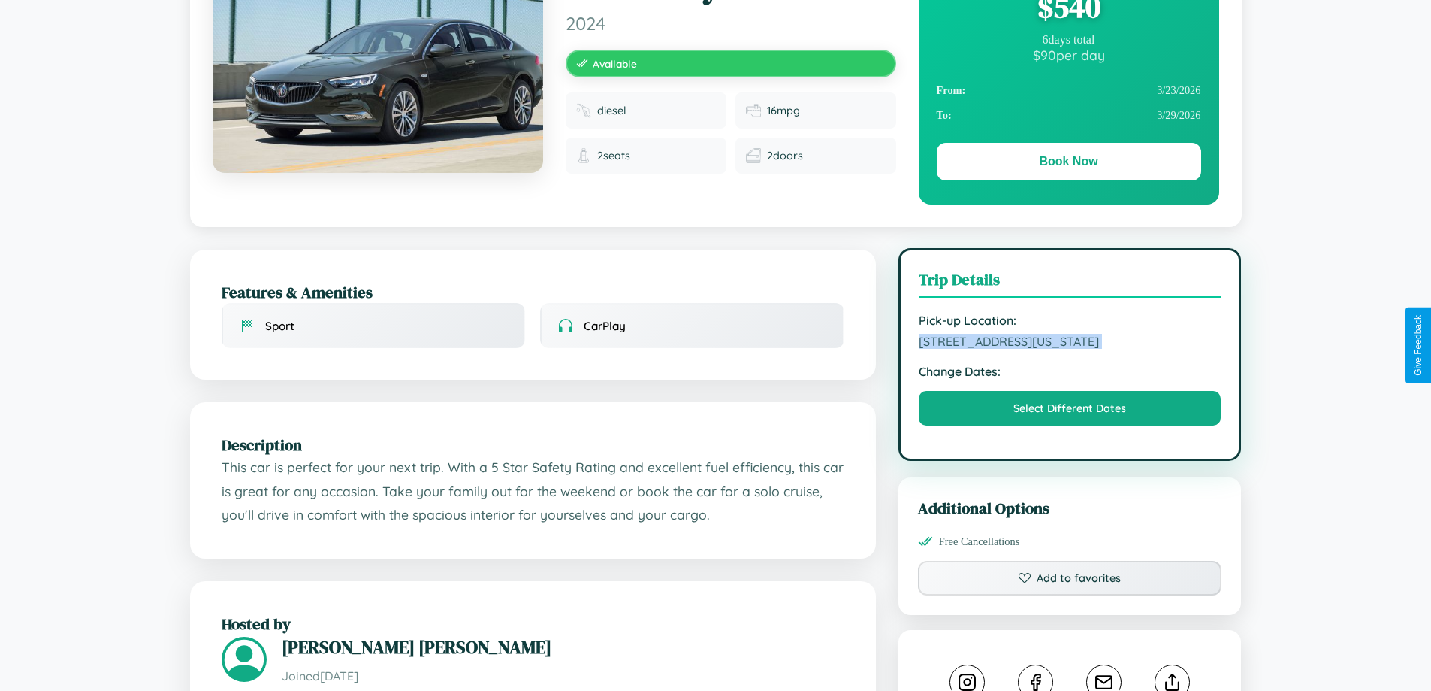
click at [1070, 343] on span "2856 Broadway Houston Texas 52644 United States" at bounding box center [1070, 341] width 303 height 15
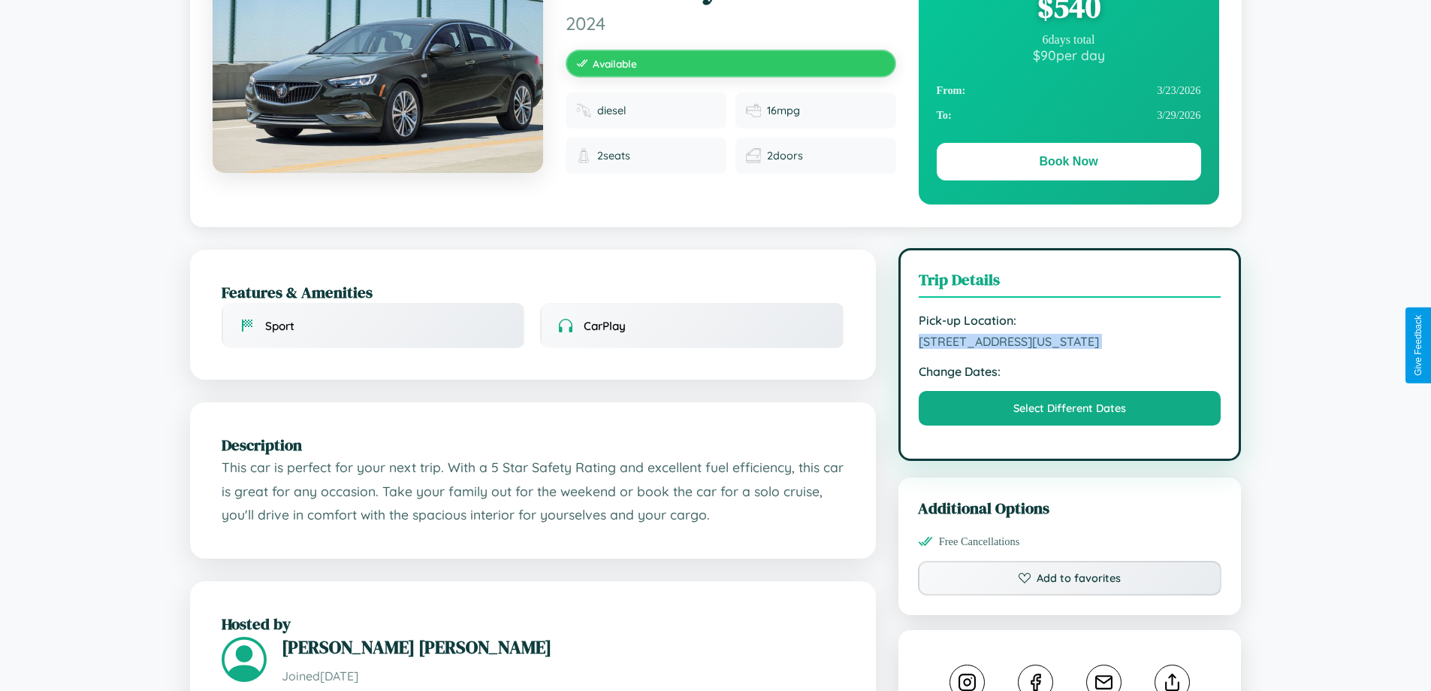
click at [1070, 343] on span "2856 Broadway Houston Texas 52644 United States" at bounding box center [1070, 341] width 303 height 15
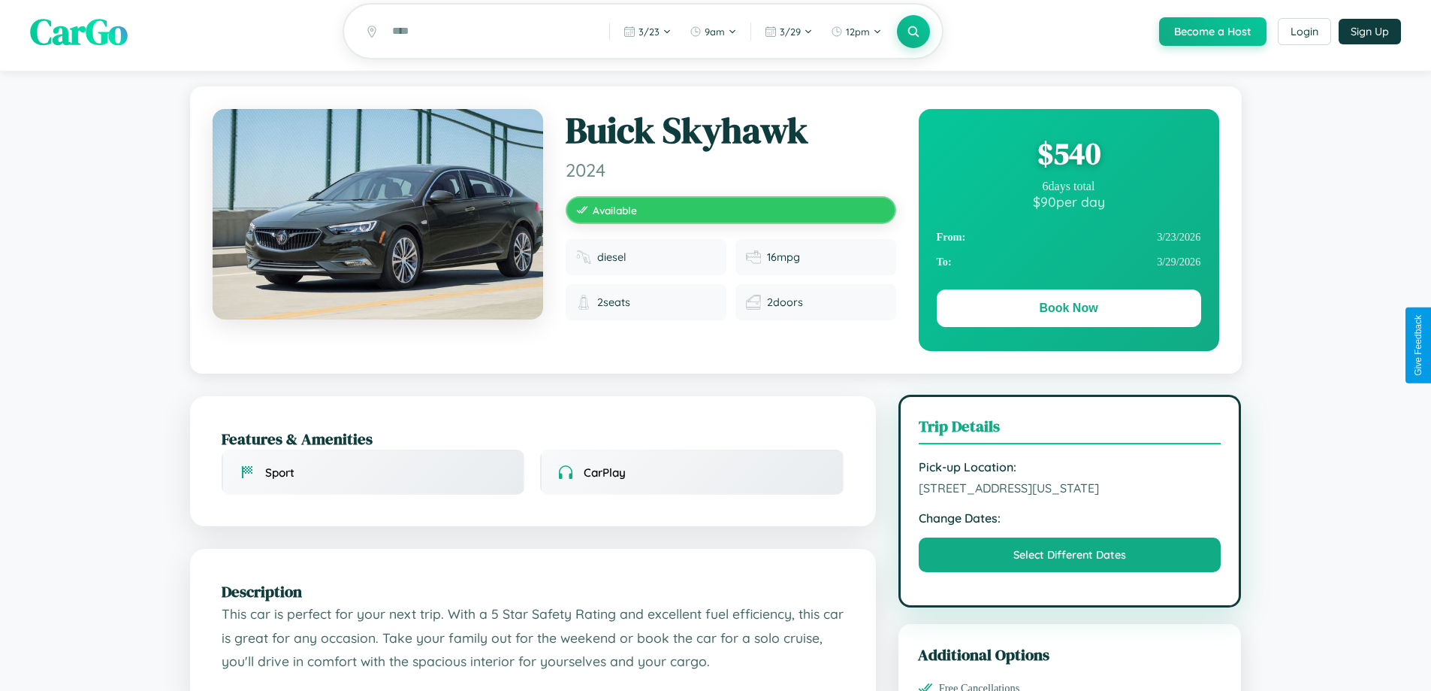
scroll to position [0, 0]
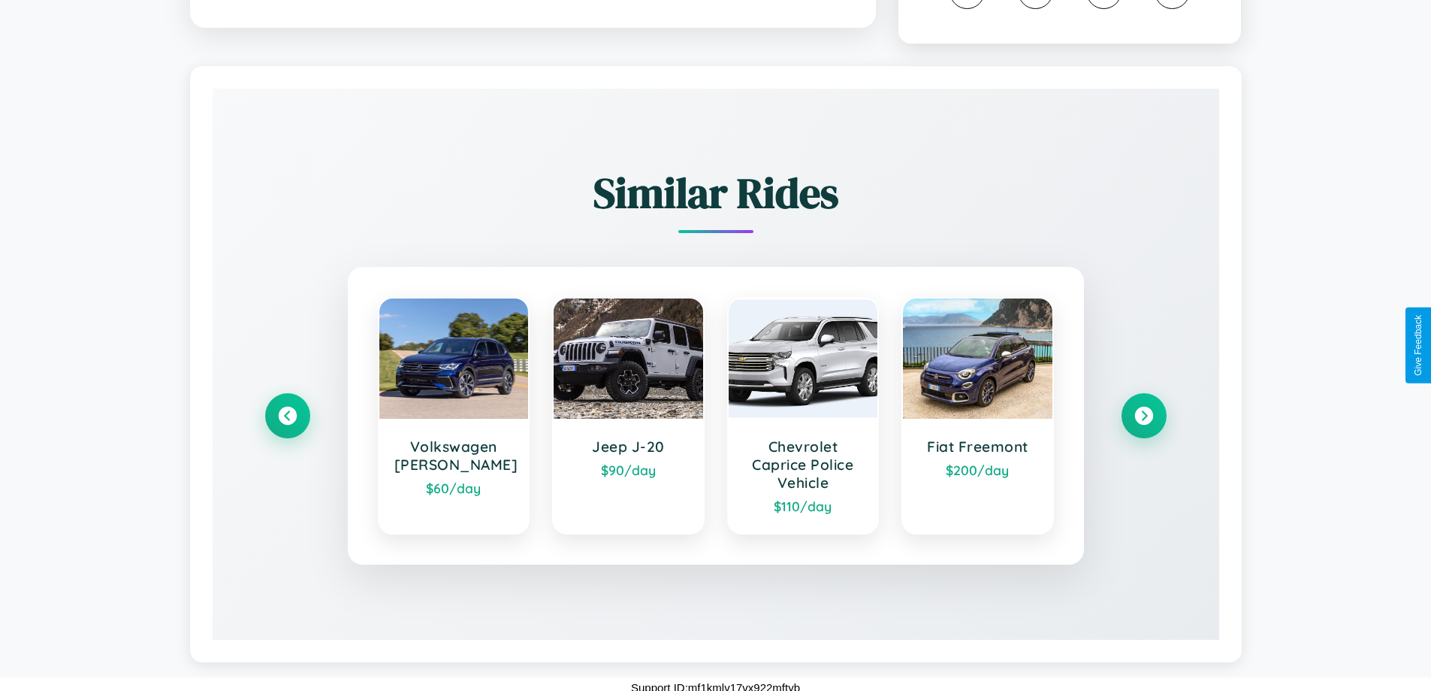
scroll to position [869, 0]
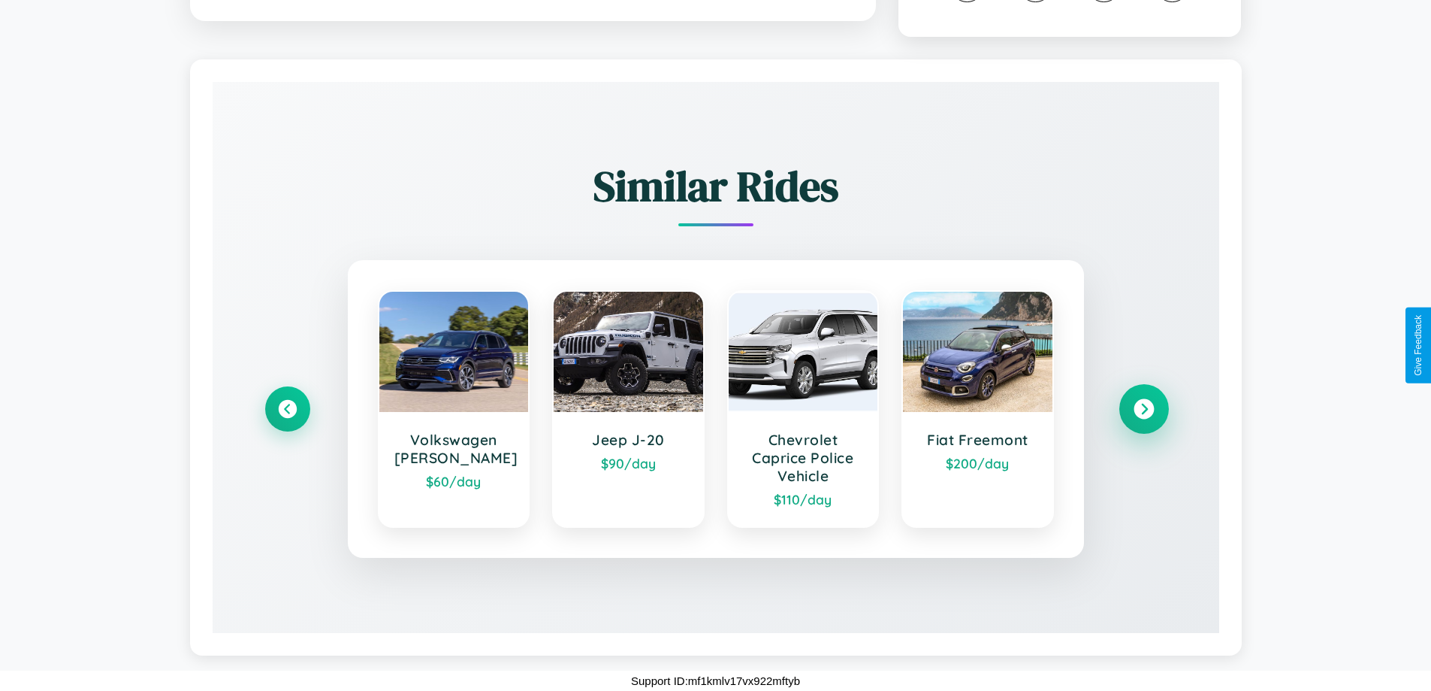
click at [1144, 409] on icon at bounding box center [1144, 409] width 20 height 20
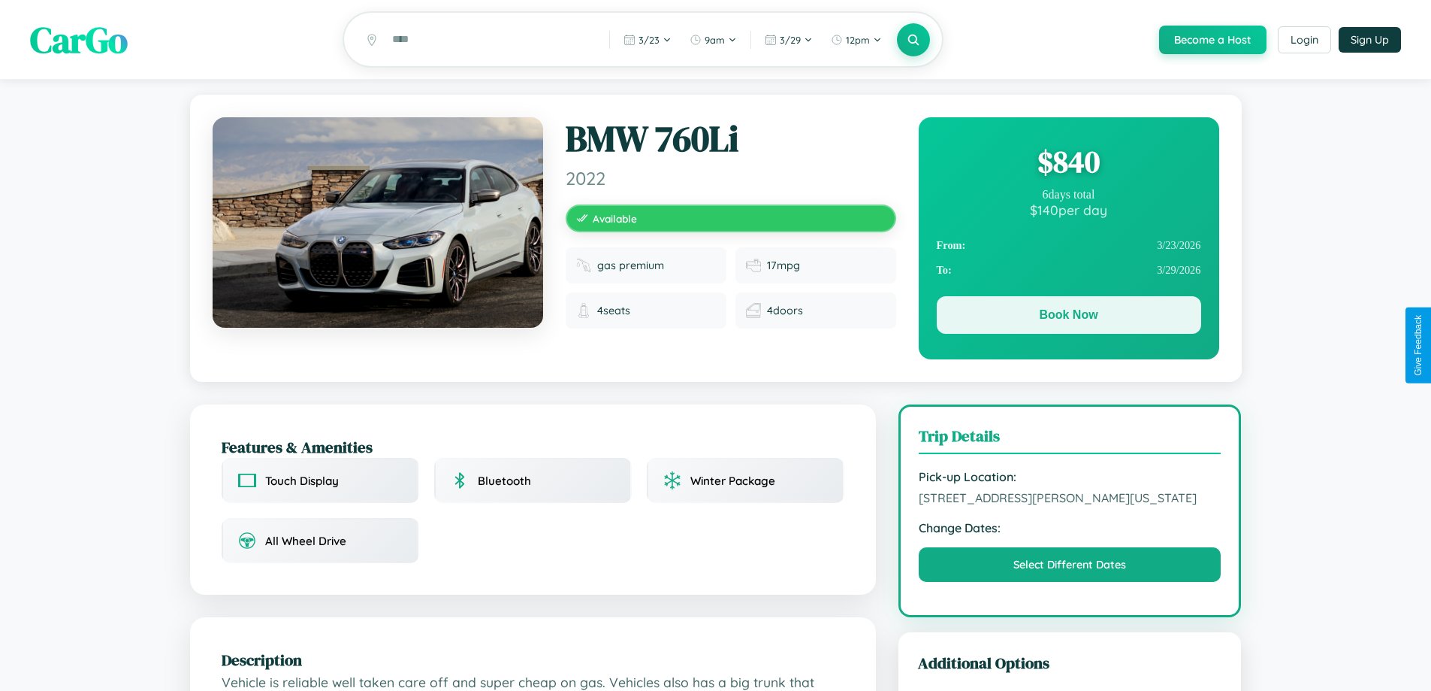
click at [1068, 317] on button "Book Now" at bounding box center [1069, 315] width 264 height 38
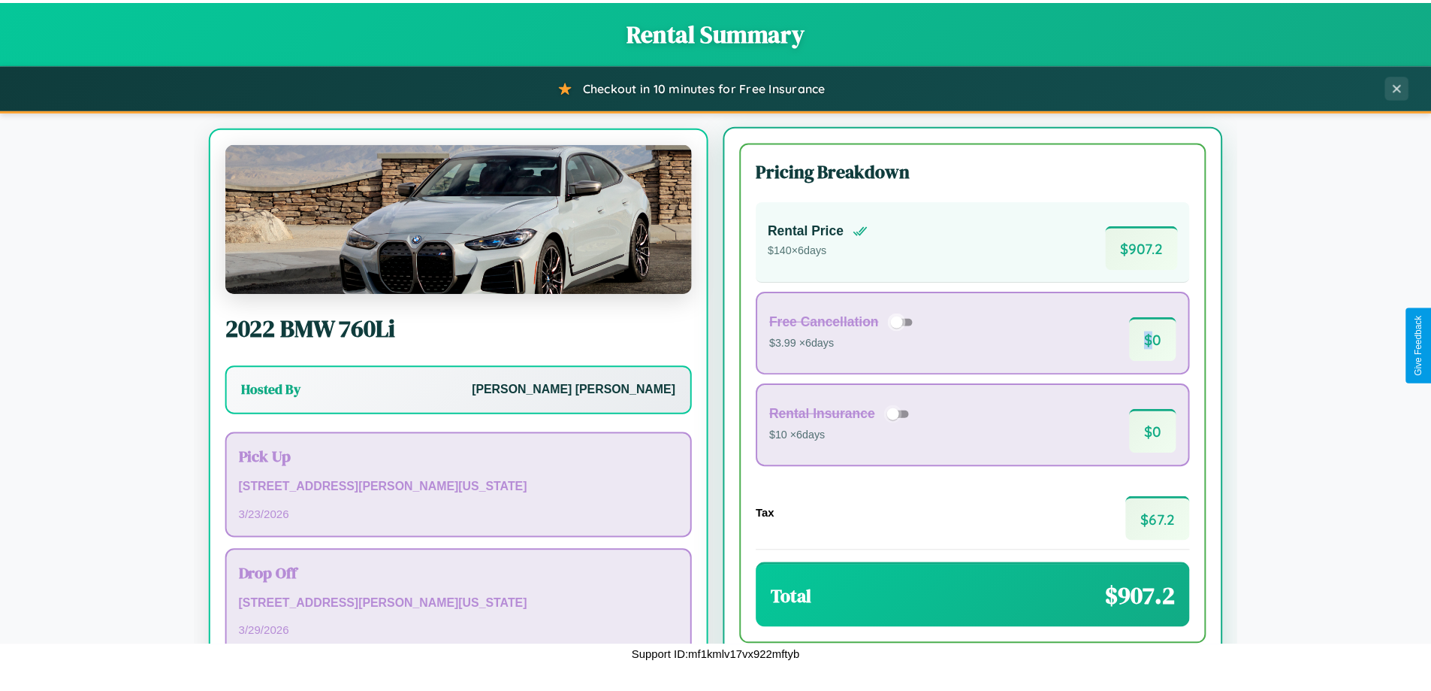
scroll to position [70, 0]
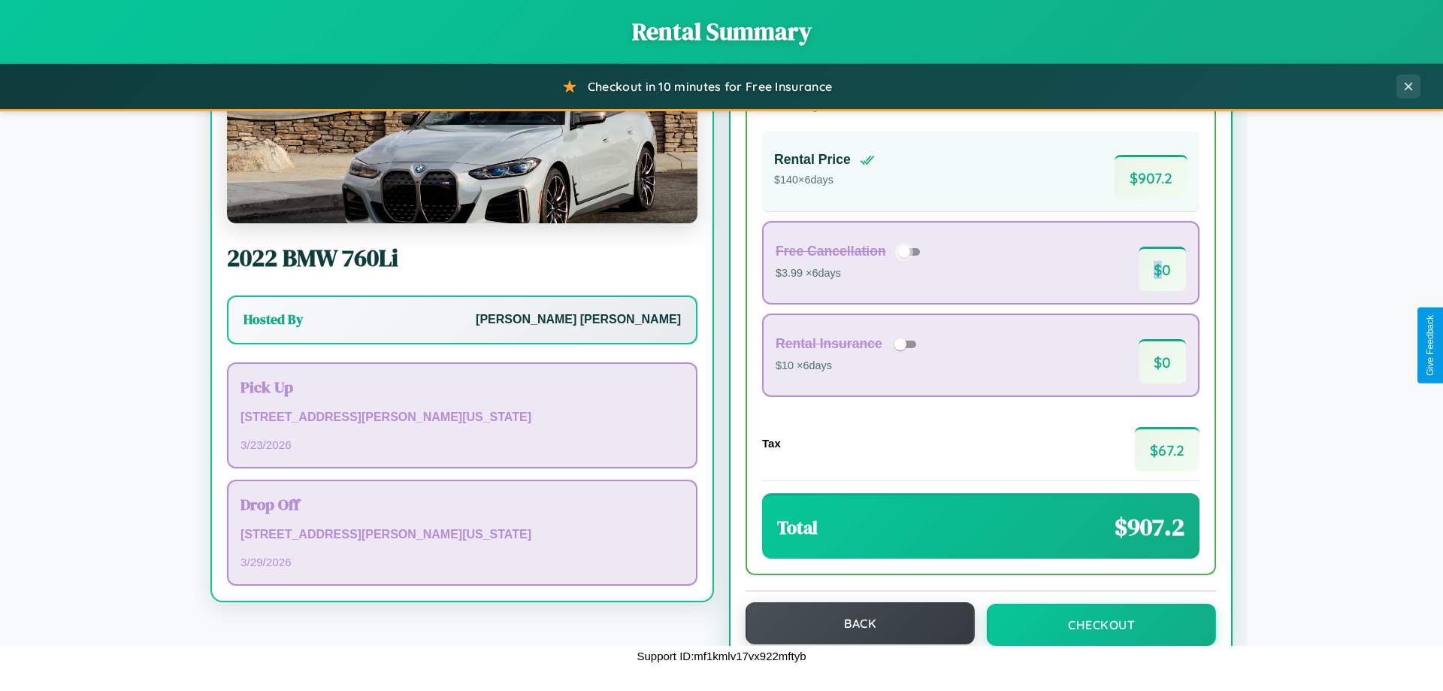
click at [853, 623] on button "Back" at bounding box center [859, 623] width 229 height 42
